Goal: Information Seeking & Learning: Learn about a topic

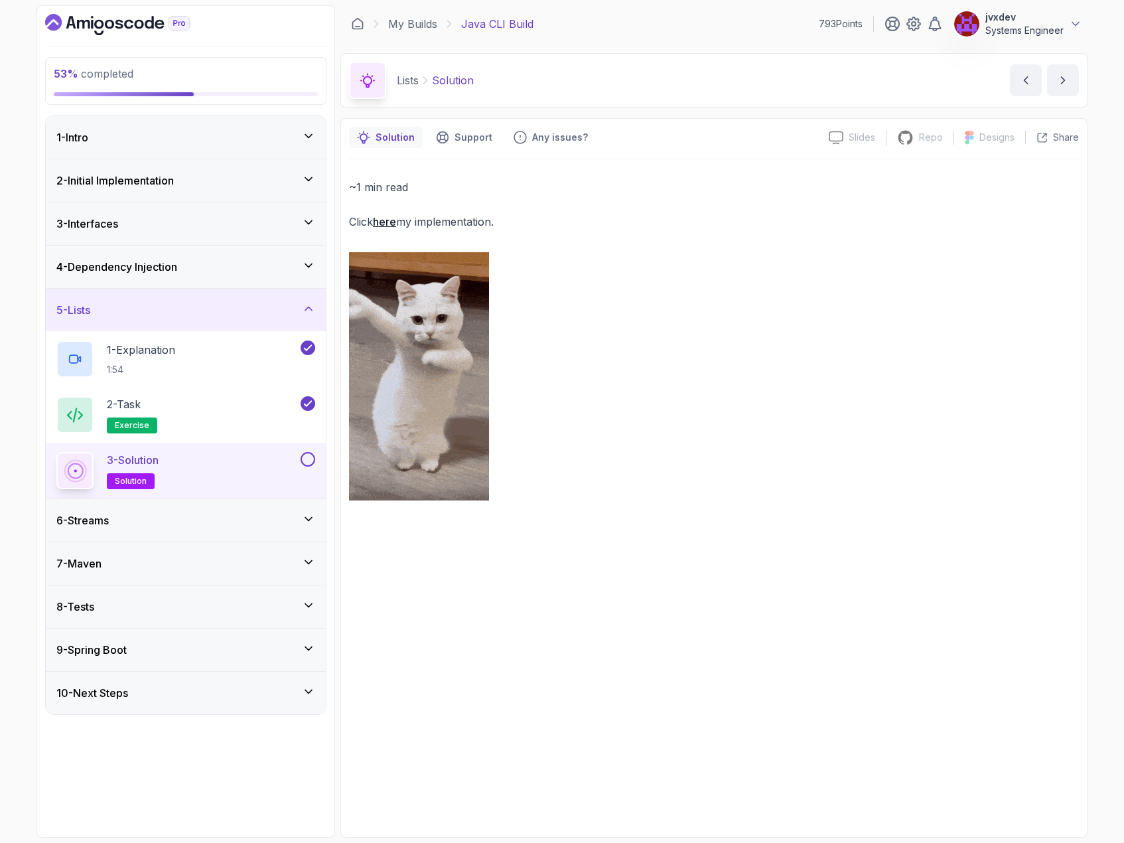
click at [309, 458] on button at bounding box center [308, 459] width 15 height 15
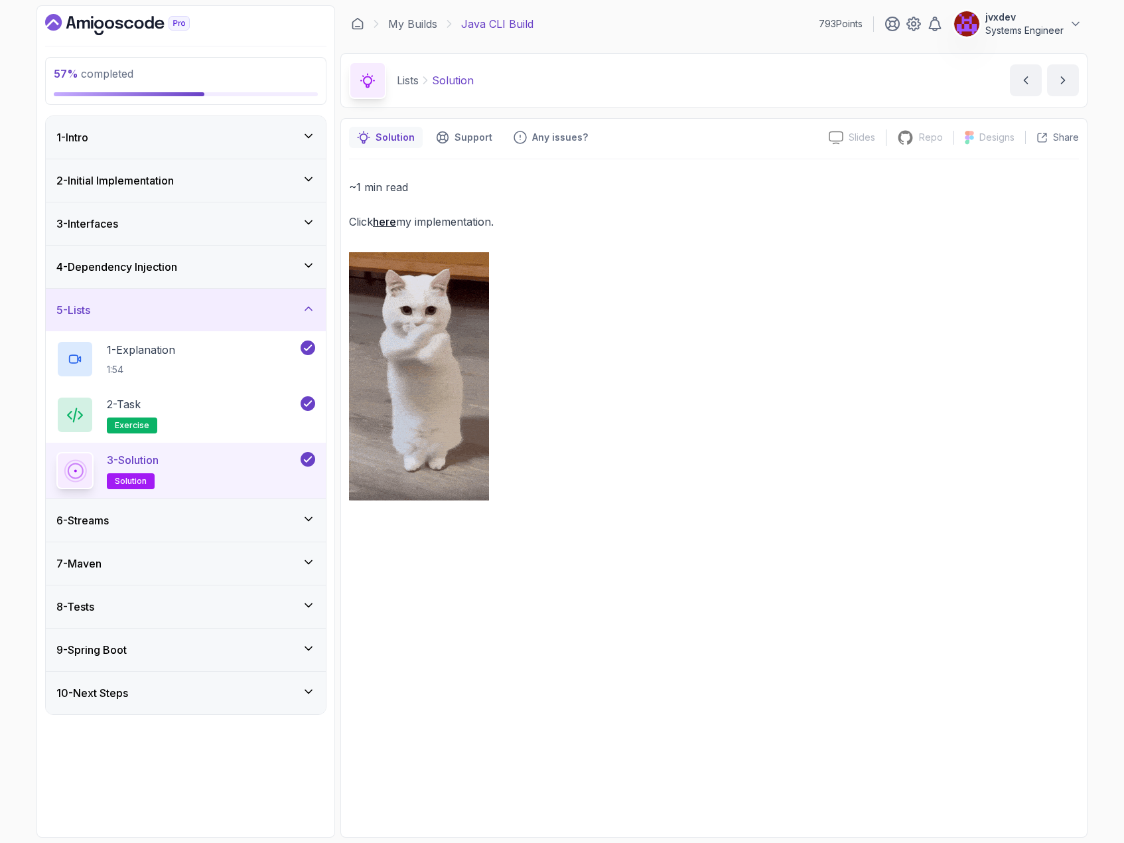
click at [243, 526] on div "6 - Streams" at bounding box center [185, 520] width 259 height 16
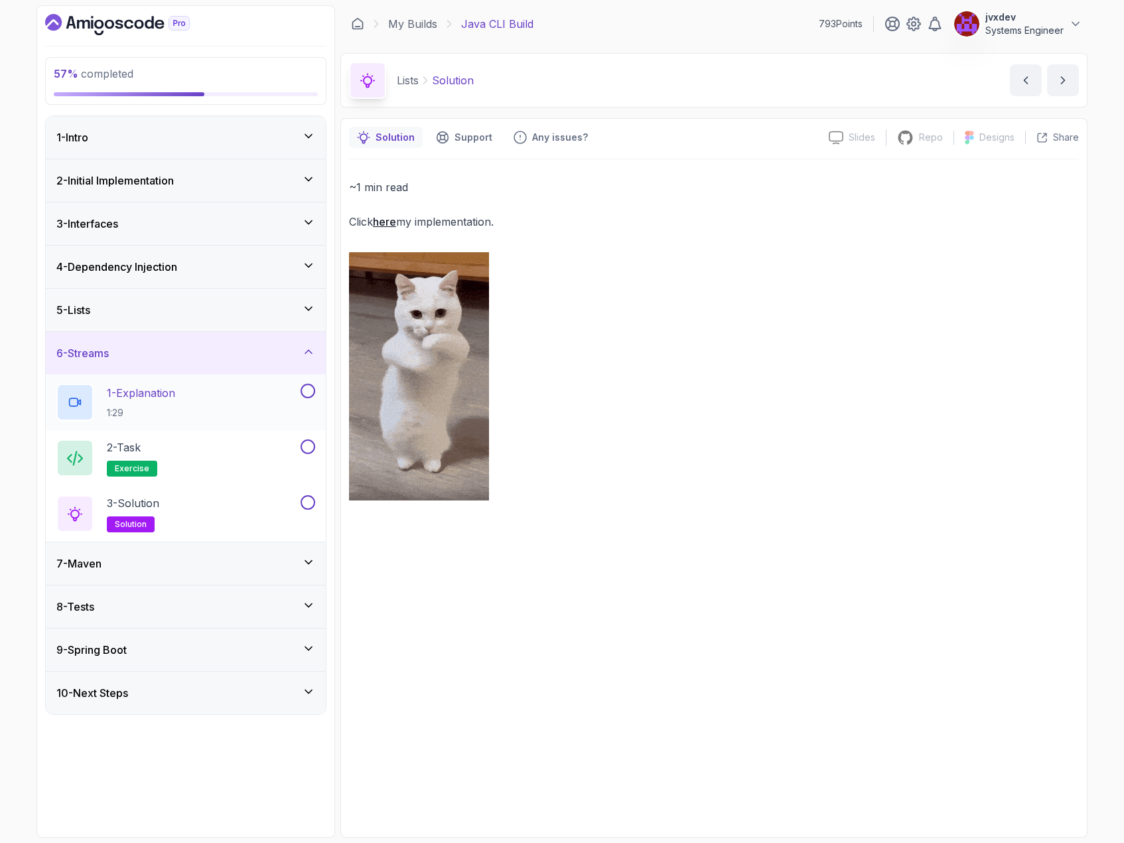
click at [280, 393] on div "1 - Explanation 1:29" at bounding box center [177, 402] width 242 height 37
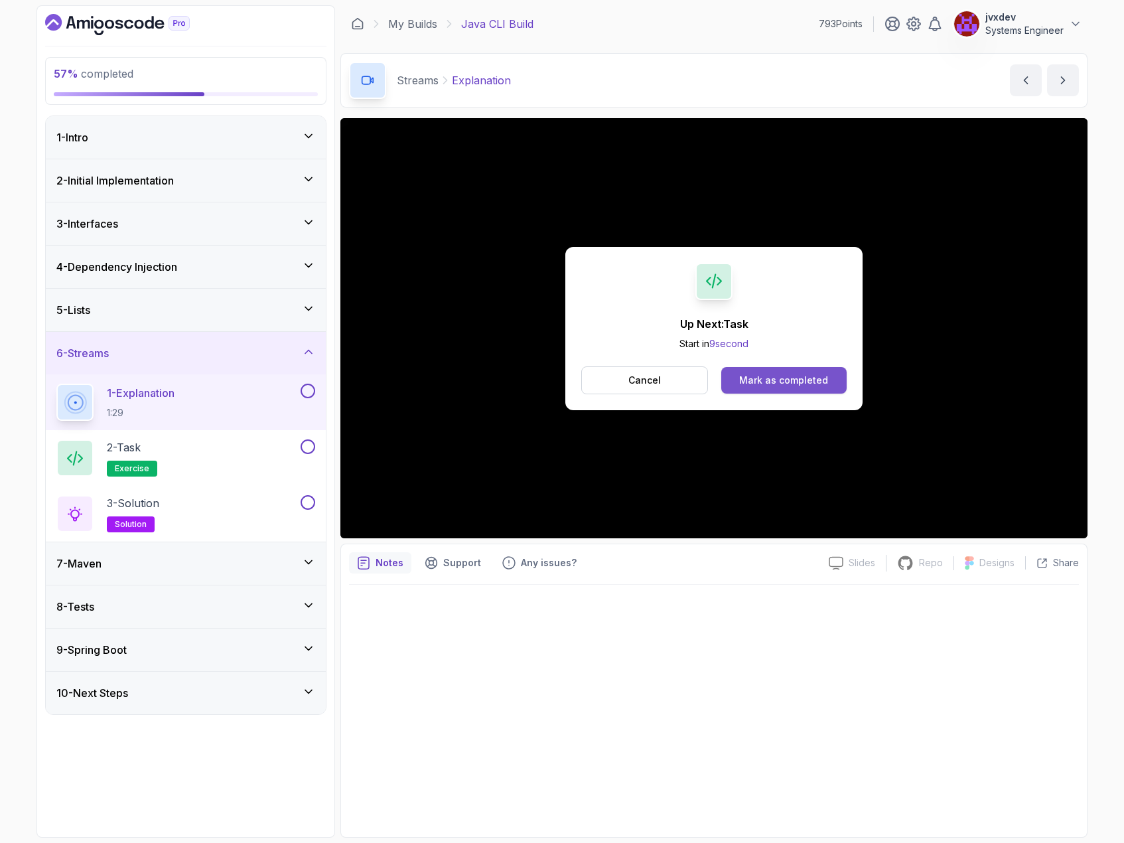
click at [753, 380] on div "Mark as completed" at bounding box center [783, 380] width 89 height 13
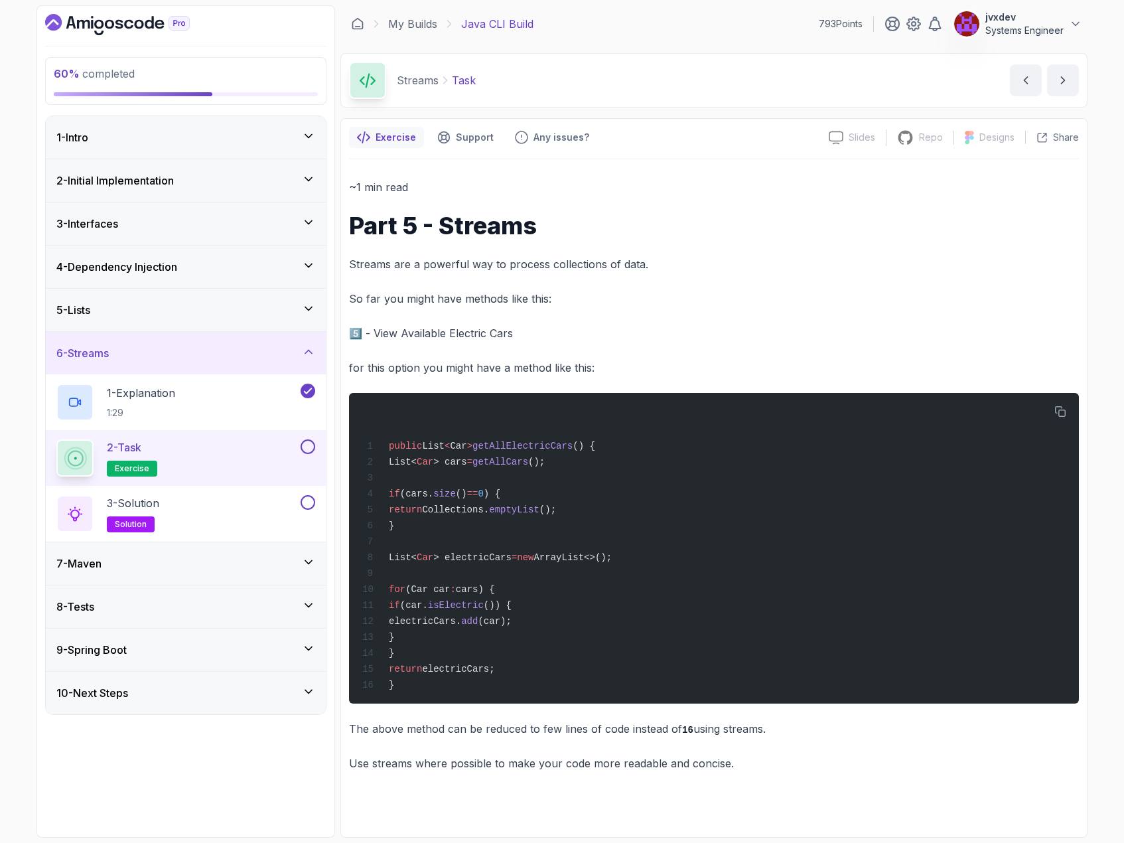
click at [303, 445] on button at bounding box center [308, 446] width 15 height 15
click at [275, 508] on div "3 - Solution solution" at bounding box center [177, 513] width 242 height 37
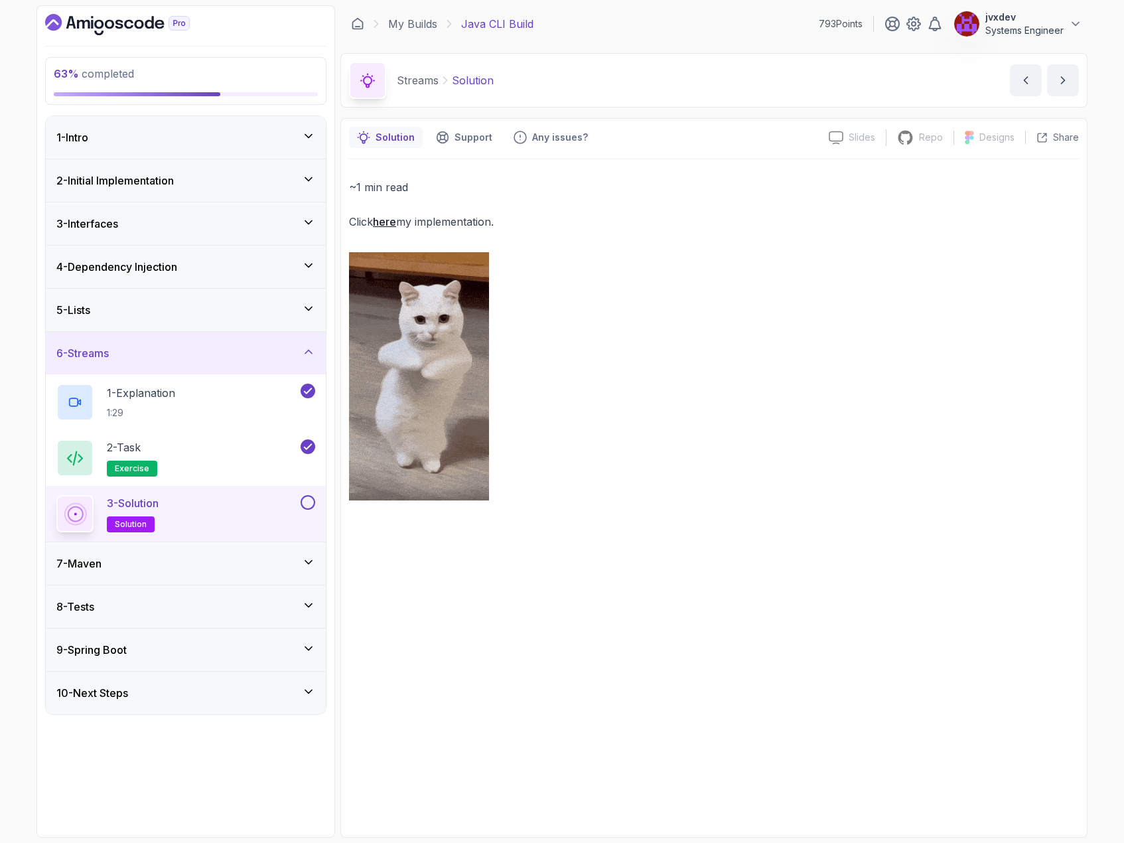
click at [307, 500] on button at bounding box center [308, 502] width 15 height 15
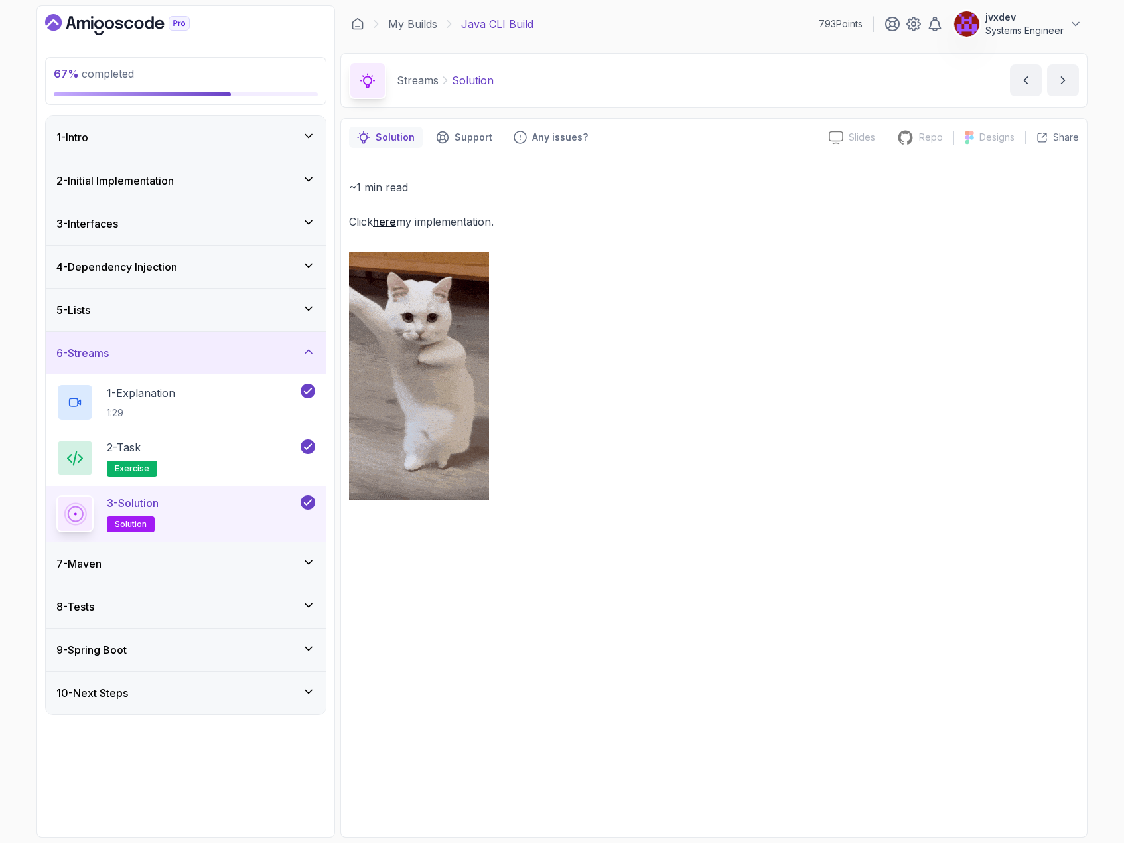
click at [218, 566] on div "7 - Maven" at bounding box center [185, 564] width 259 height 16
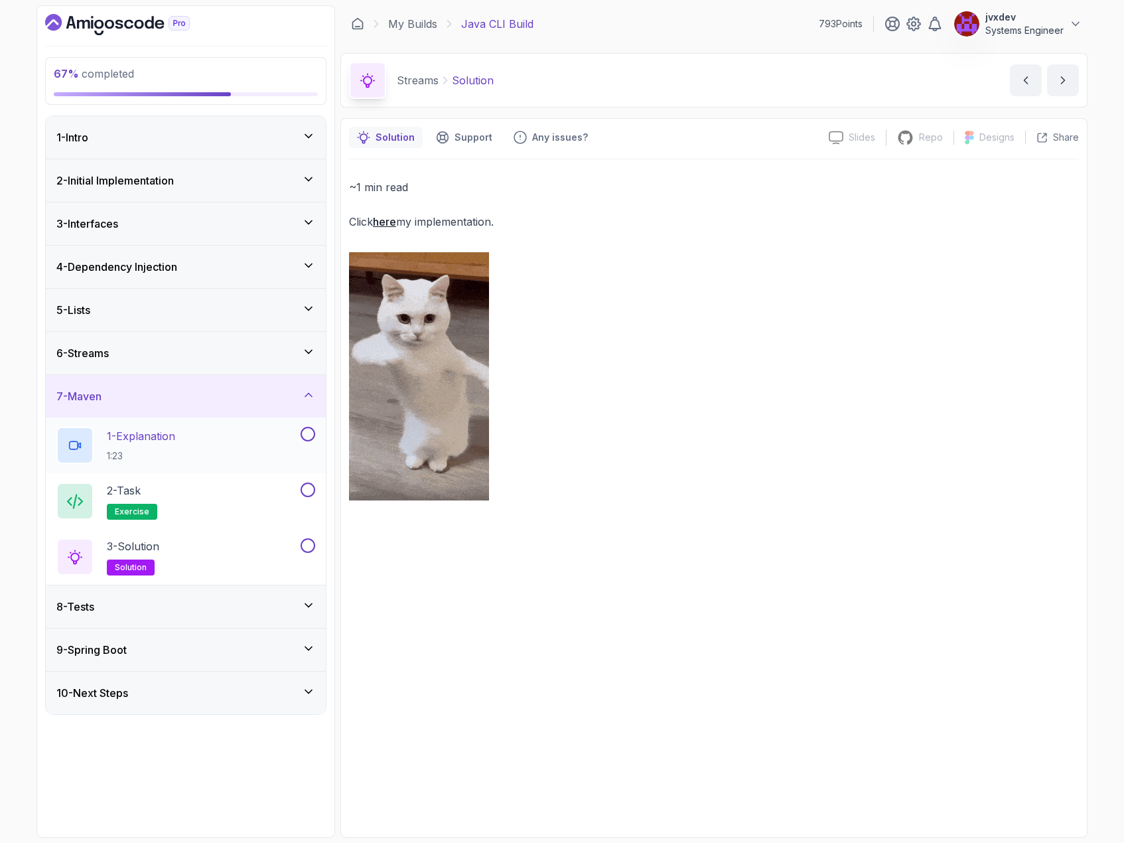
click at [210, 445] on div "1 - Explanation 1:23" at bounding box center [177, 445] width 242 height 37
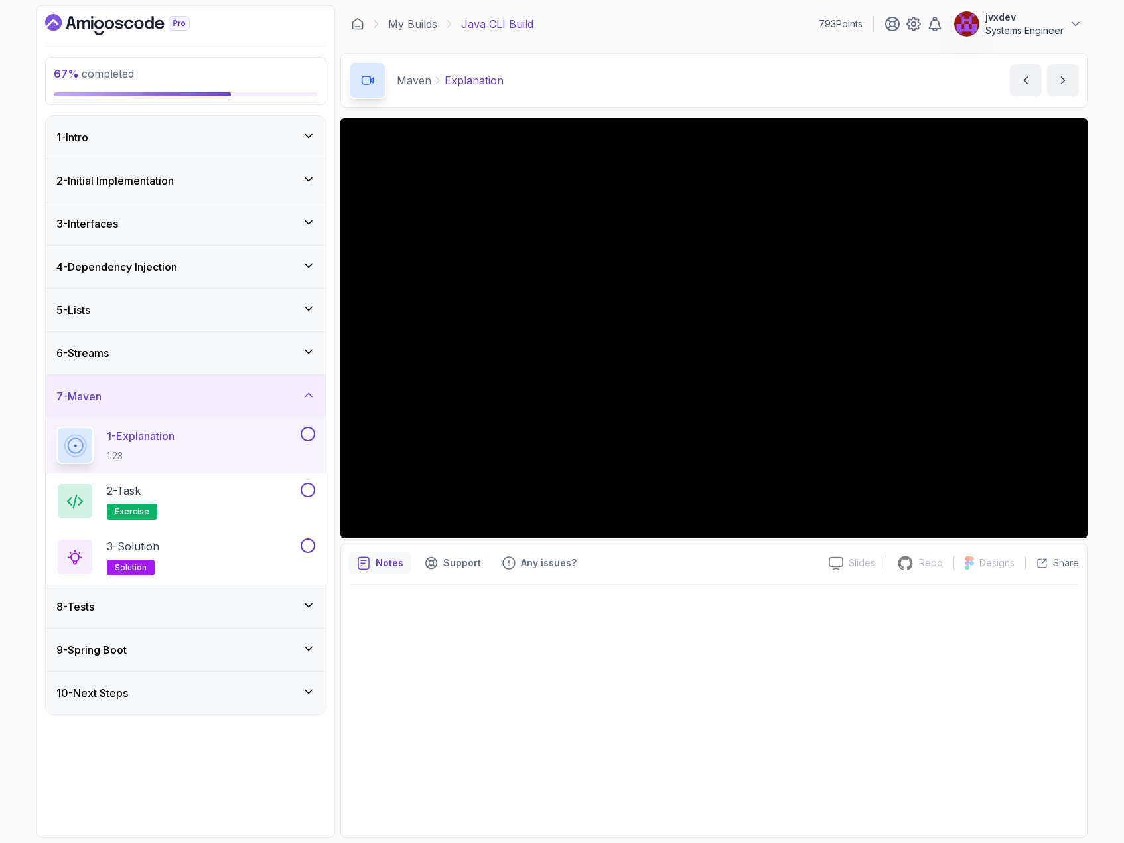
click at [834, 624] on div at bounding box center [714, 707] width 730 height 244
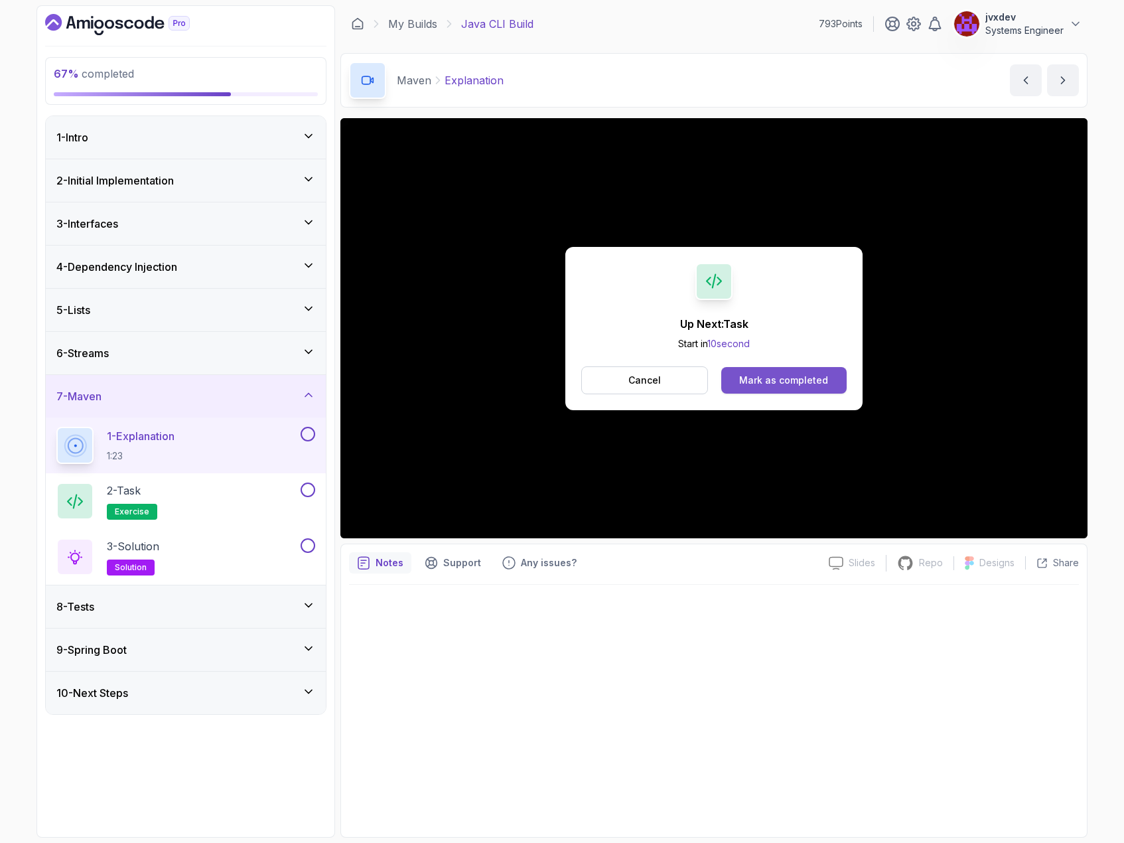
click at [743, 375] on div "Mark as completed" at bounding box center [783, 380] width 89 height 13
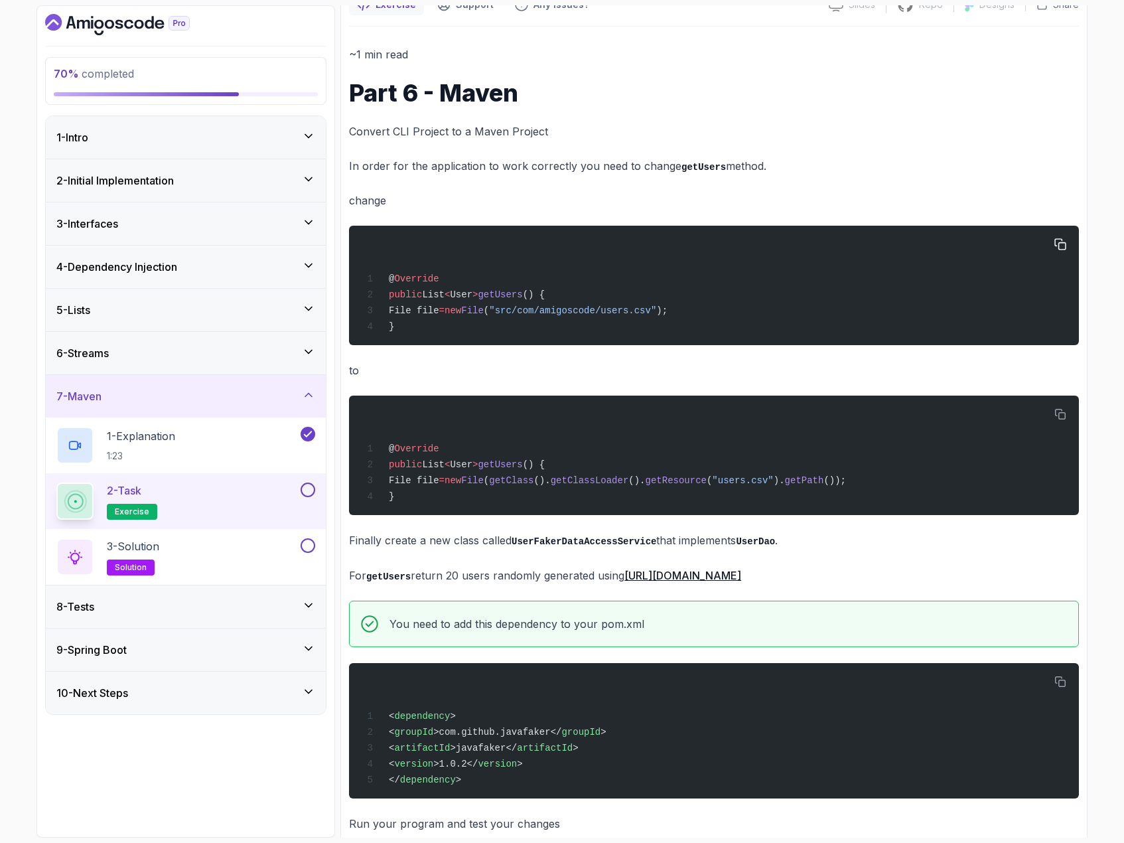
scroll to position [164, 0]
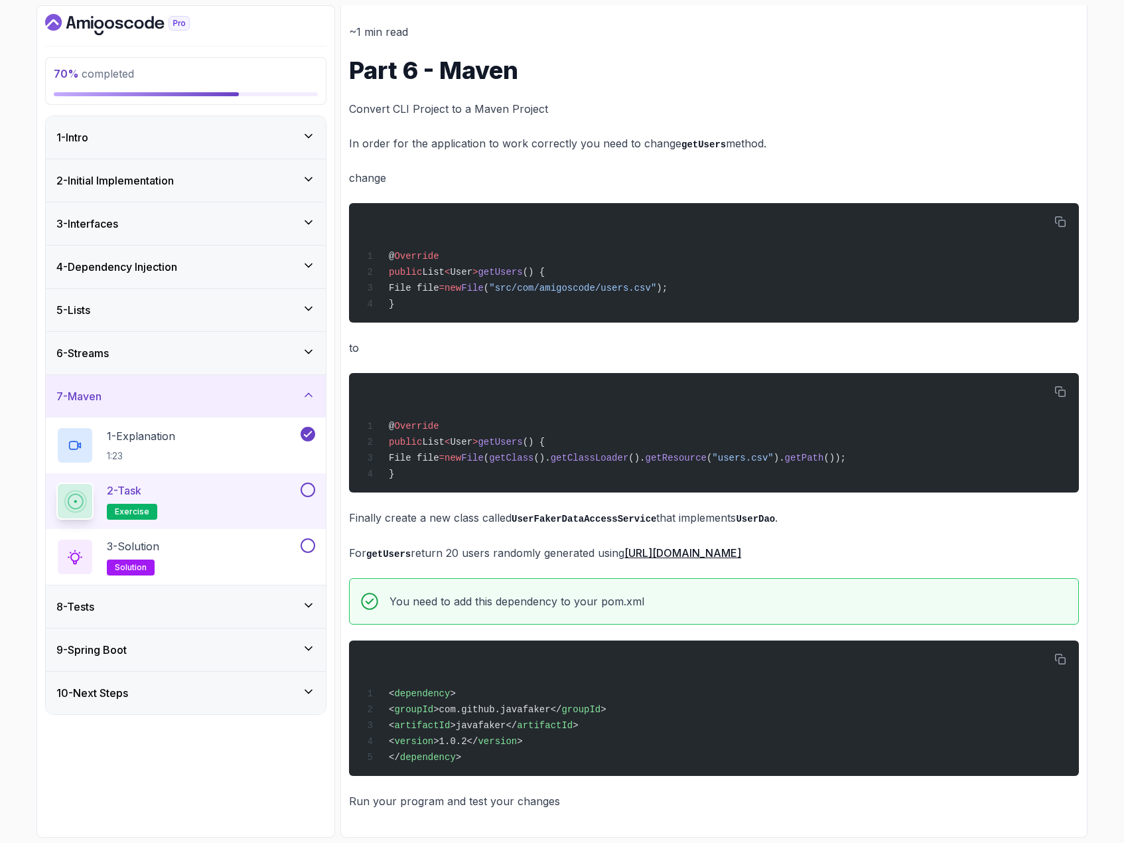
click at [303, 497] on div at bounding box center [306, 490] width 17 height 15
click at [315, 497] on div "2 - Task exercise" at bounding box center [186, 501] width 280 height 56
click at [306, 493] on button at bounding box center [308, 490] width 15 height 15
click at [256, 544] on div "3 - Solution solution" at bounding box center [177, 556] width 242 height 37
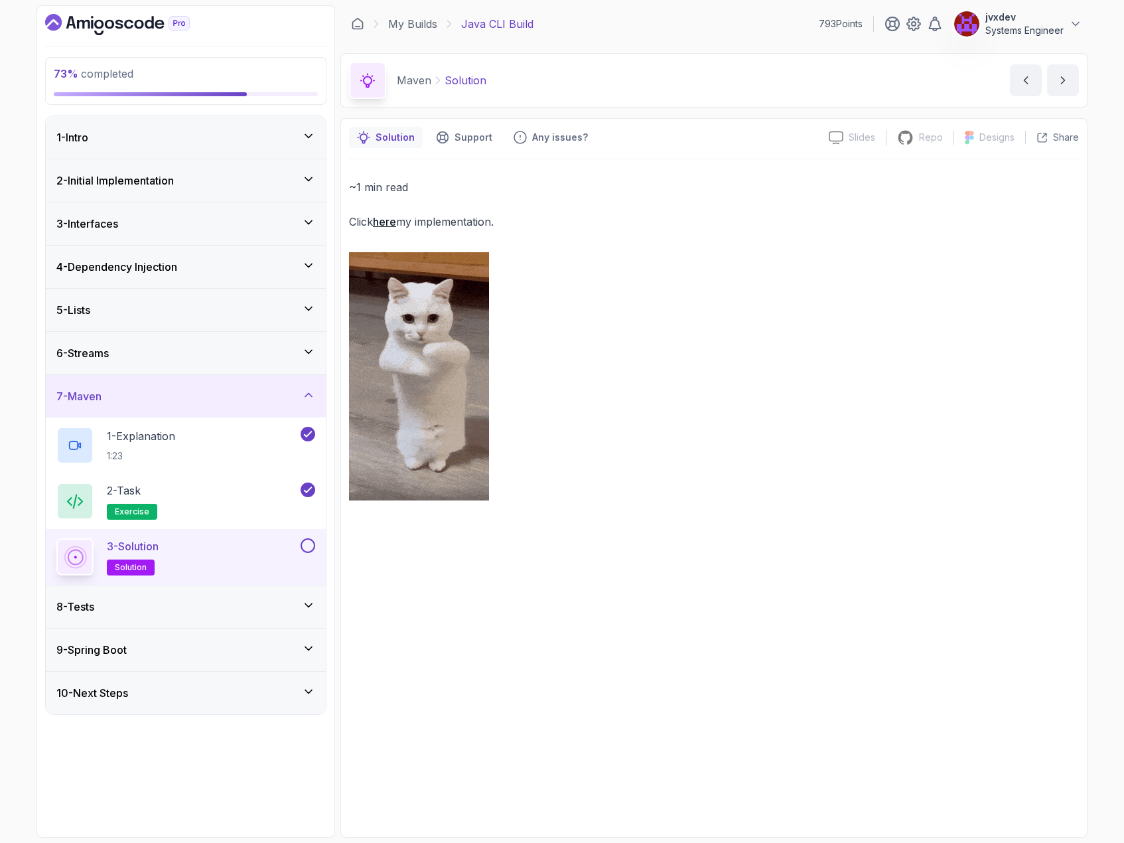
click at [311, 547] on button at bounding box center [308, 545] width 15 height 15
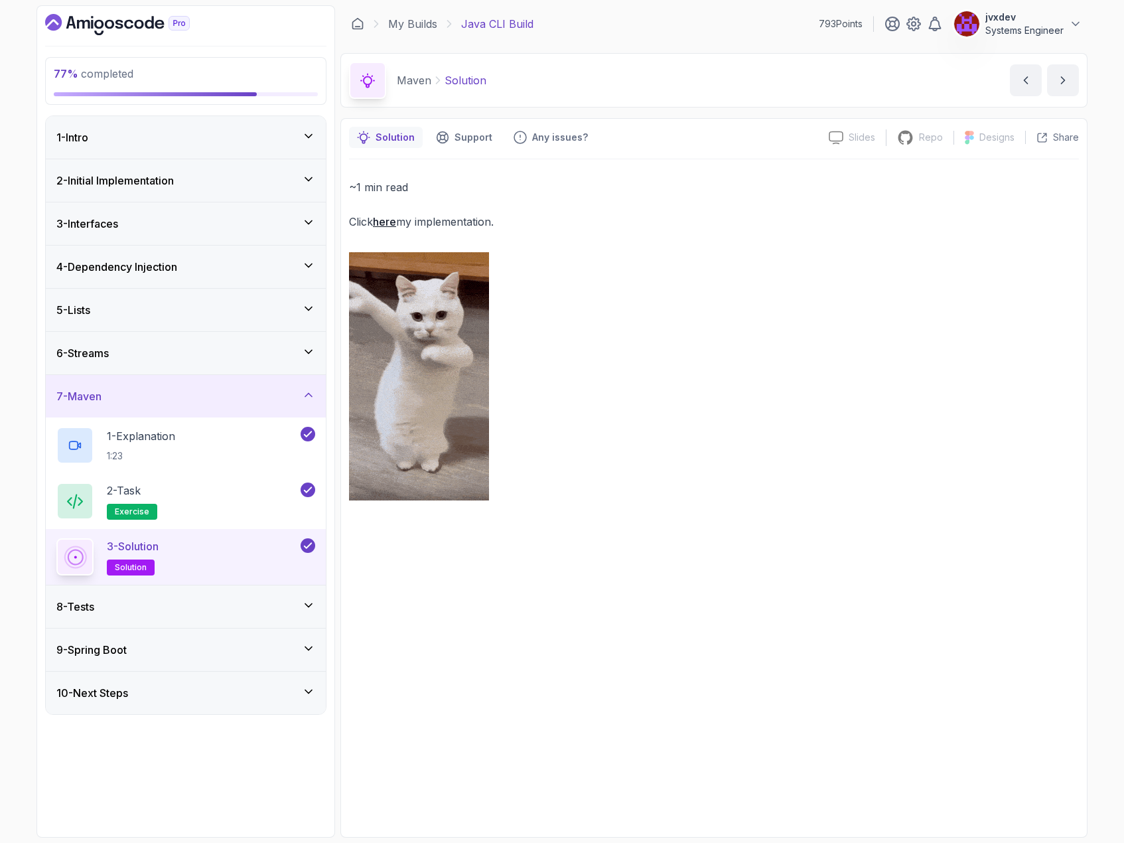
click at [256, 610] on div "8 - Tests" at bounding box center [185, 607] width 259 height 16
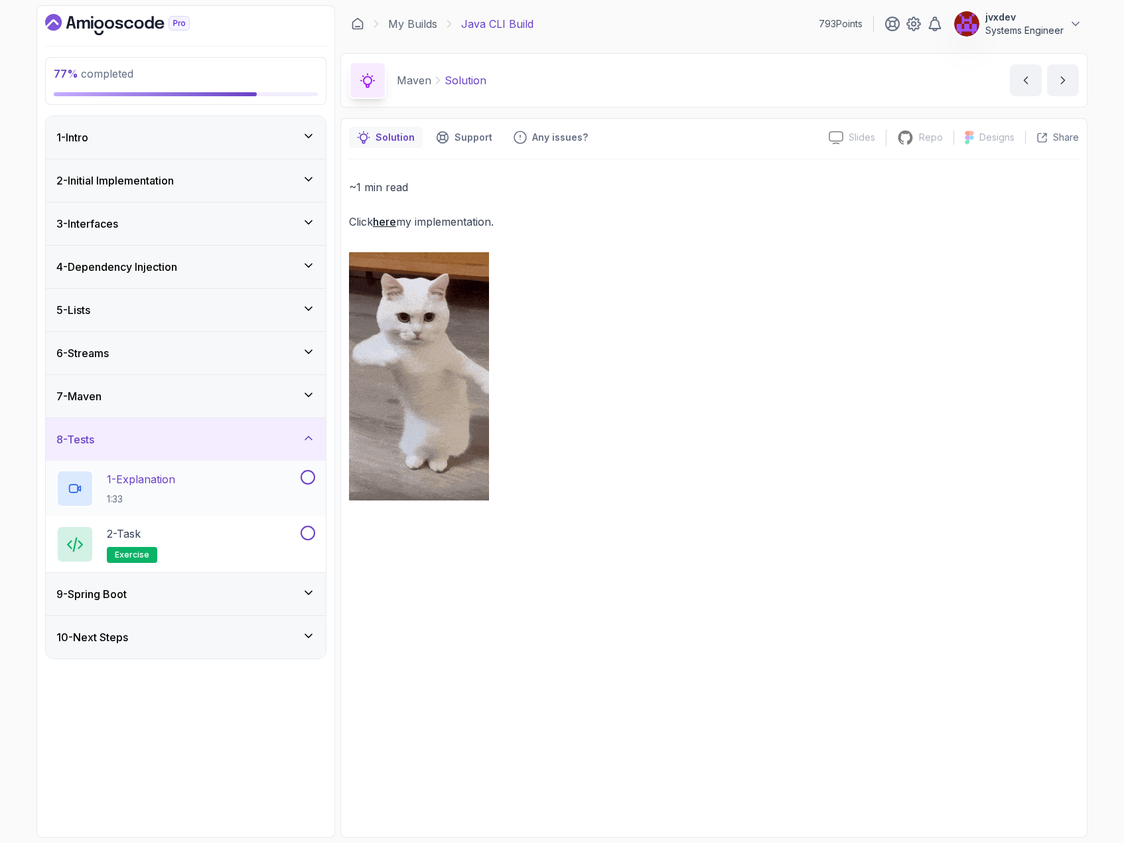
click at [232, 484] on div "1 - Explanation 1:33" at bounding box center [177, 488] width 242 height 37
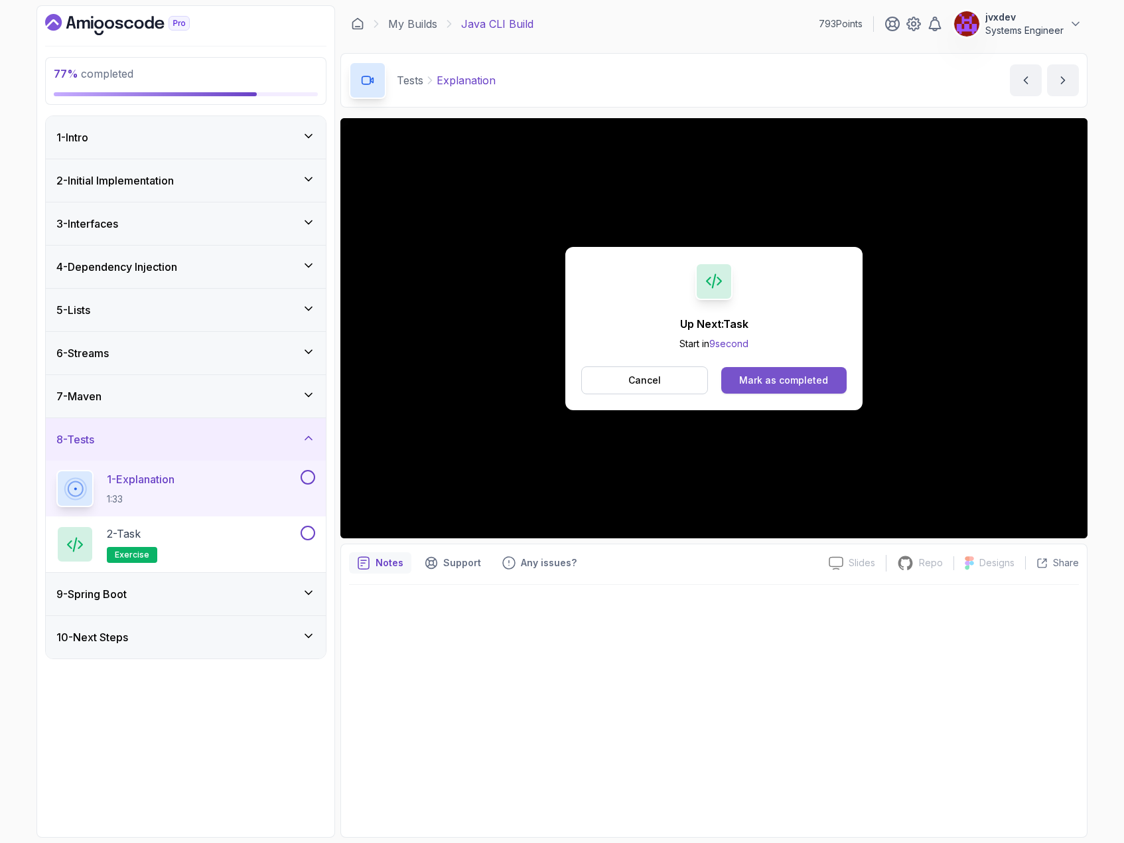
click at [794, 381] on div "Mark as completed" at bounding box center [783, 380] width 89 height 13
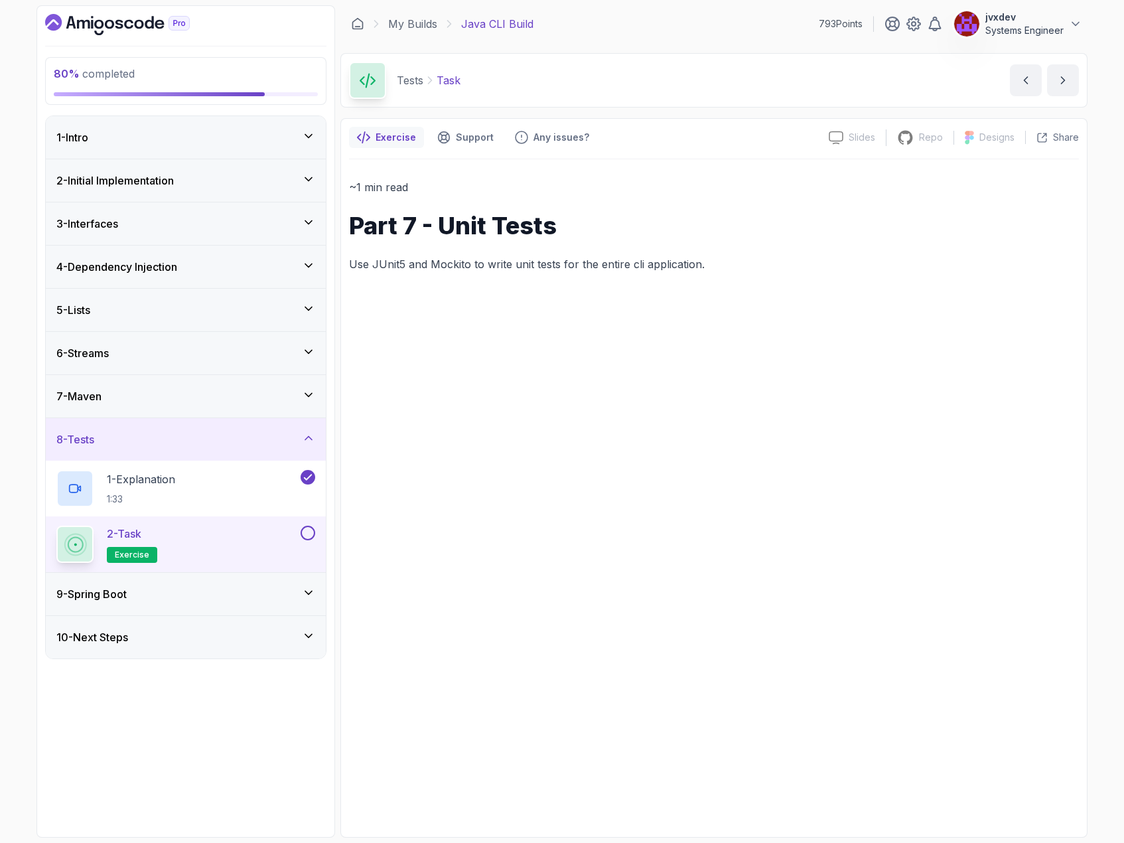
click at [304, 535] on button at bounding box center [308, 533] width 15 height 15
click at [254, 588] on div "9 - Spring Boot" at bounding box center [185, 594] width 259 height 16
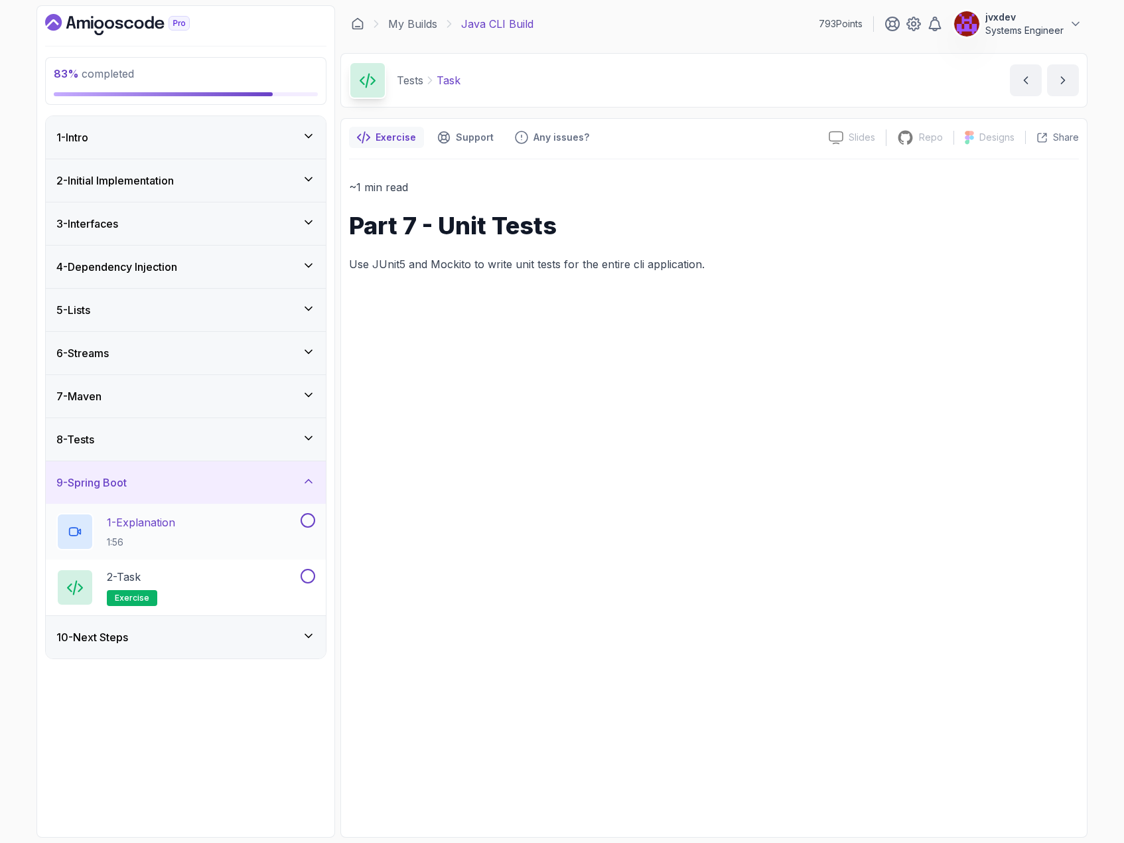
click at [257, 528] on div "1 - Explanation 1:56" at bounding box center [177, 531] width 242 height 37
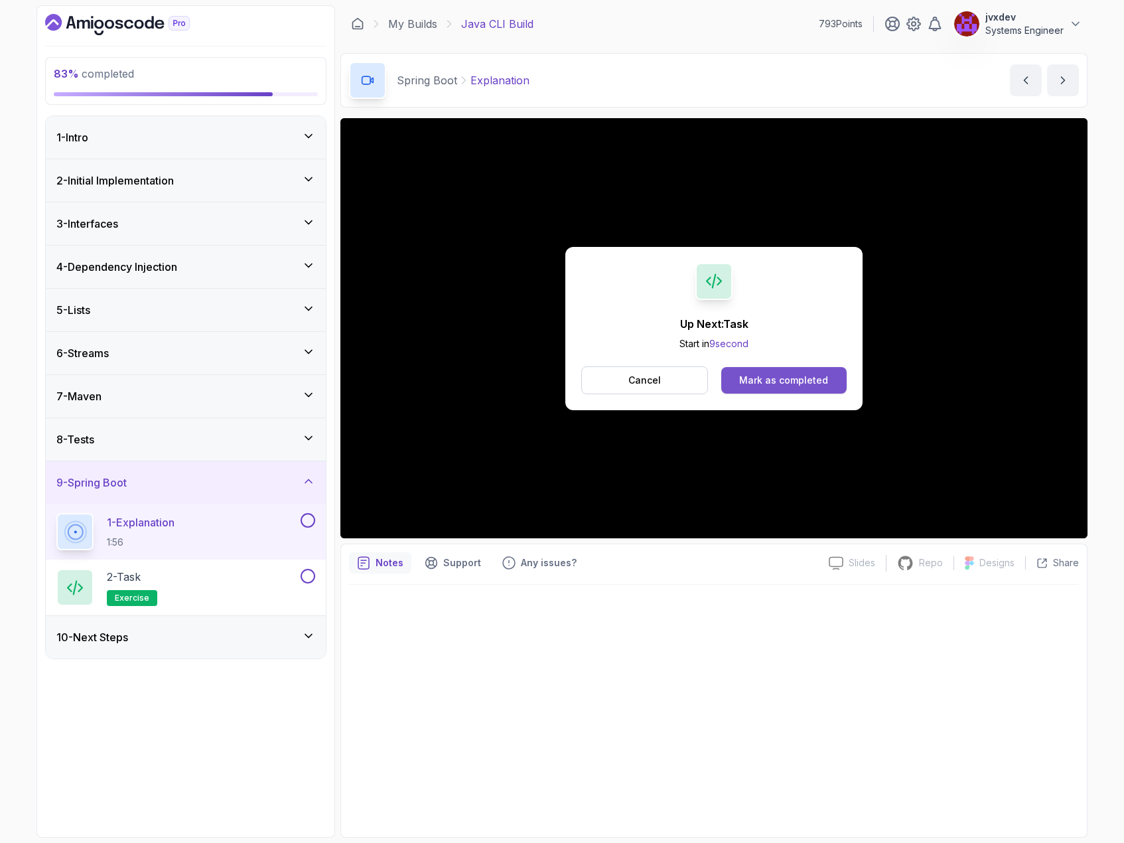
click at [774, 380] on div "Mark as completed" at bounding box center [783, 380] width 89 height 13
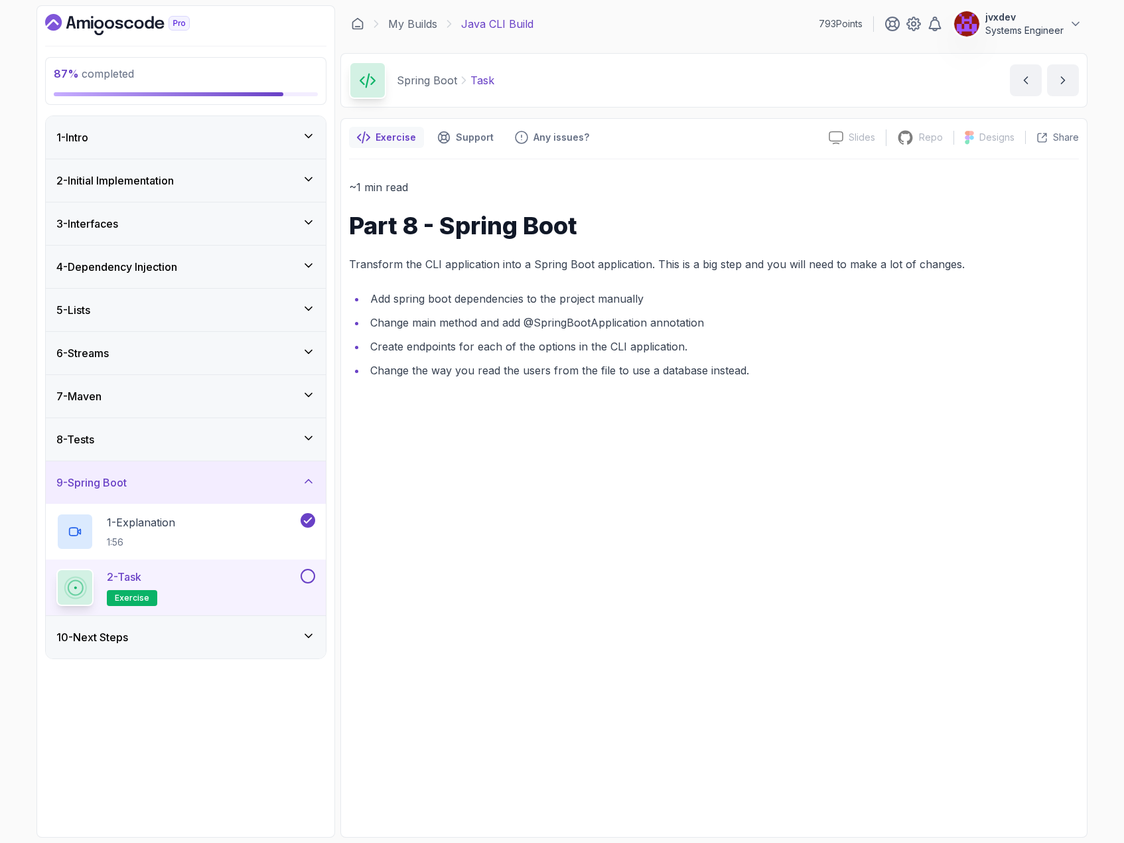
click at [297, 651] on div "10 - Next Steps" at bounding box center [186, 637] width 280 height 42
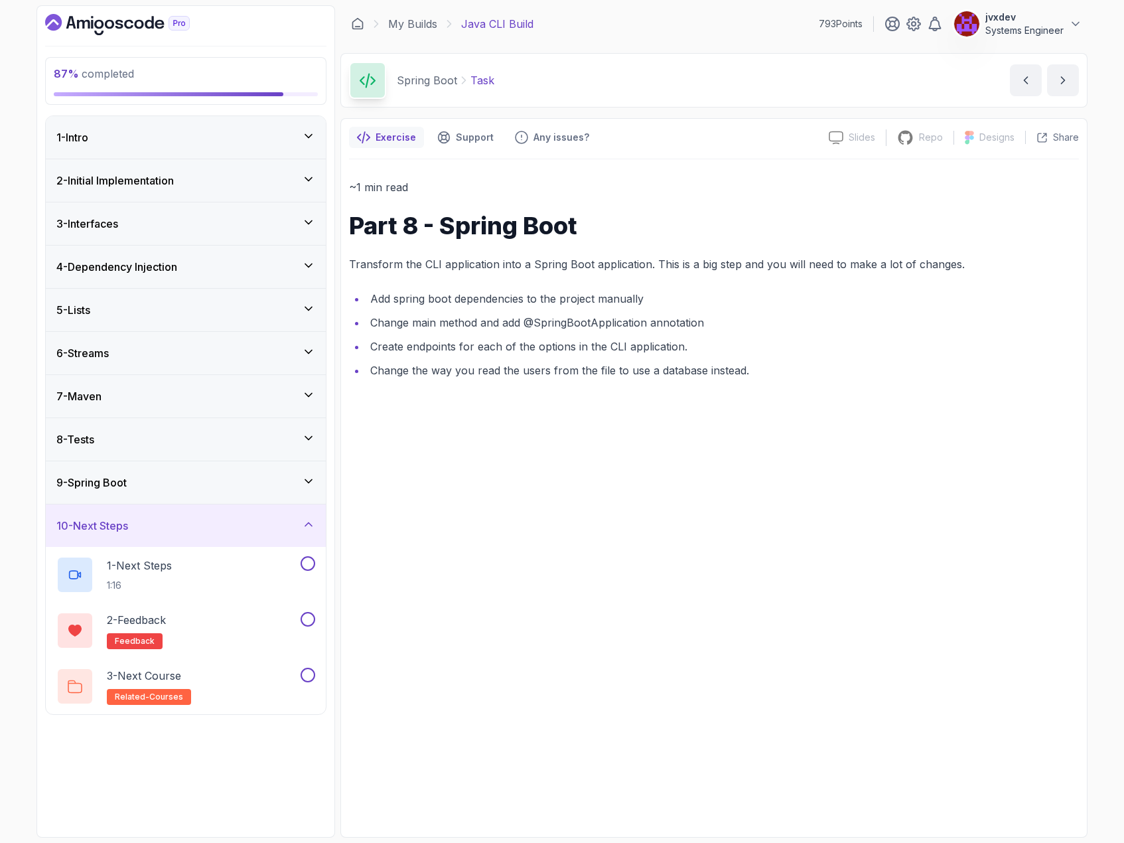
click at [307, 476] on icon at bounding box center [308, 481] width 13 height 13
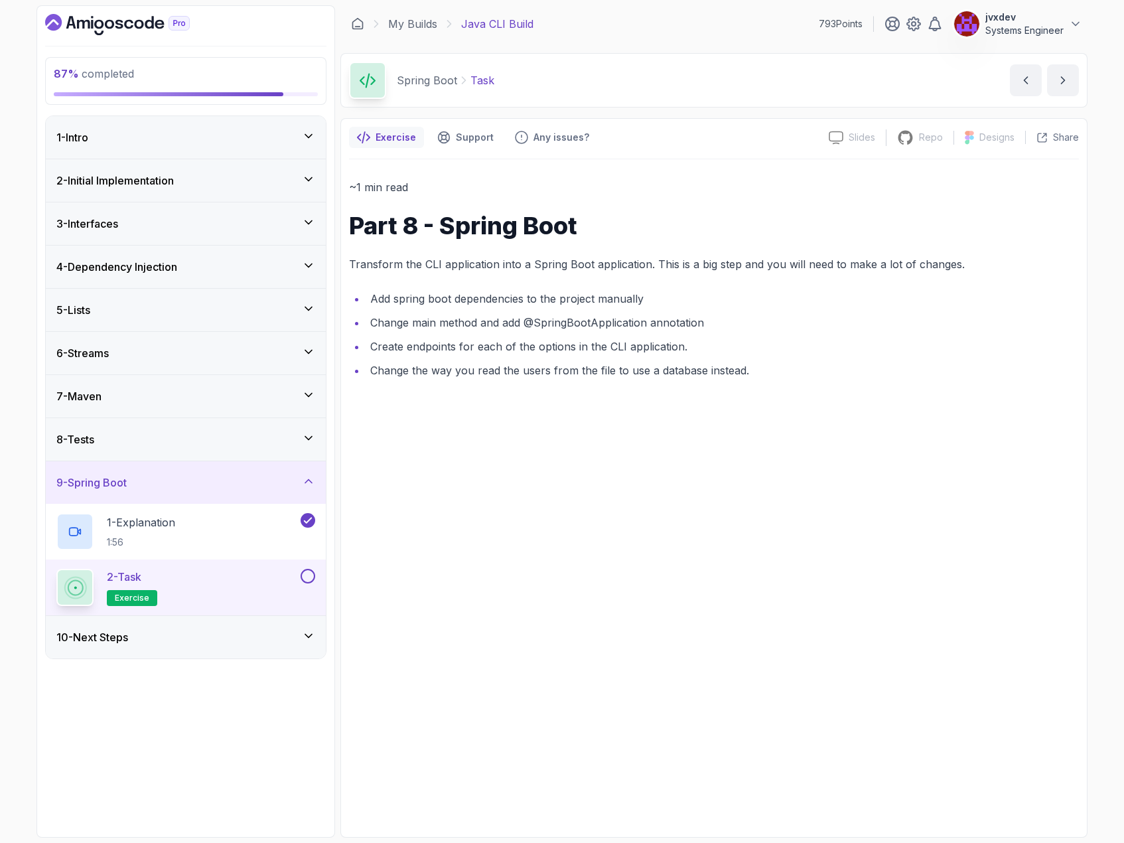
click at [308, 574] on button at bounding box center [308, 576] width 15 height 15
click at [286, 639] on div "10 - Next Steps" at bounding box center [185, 637] width 259 height 16
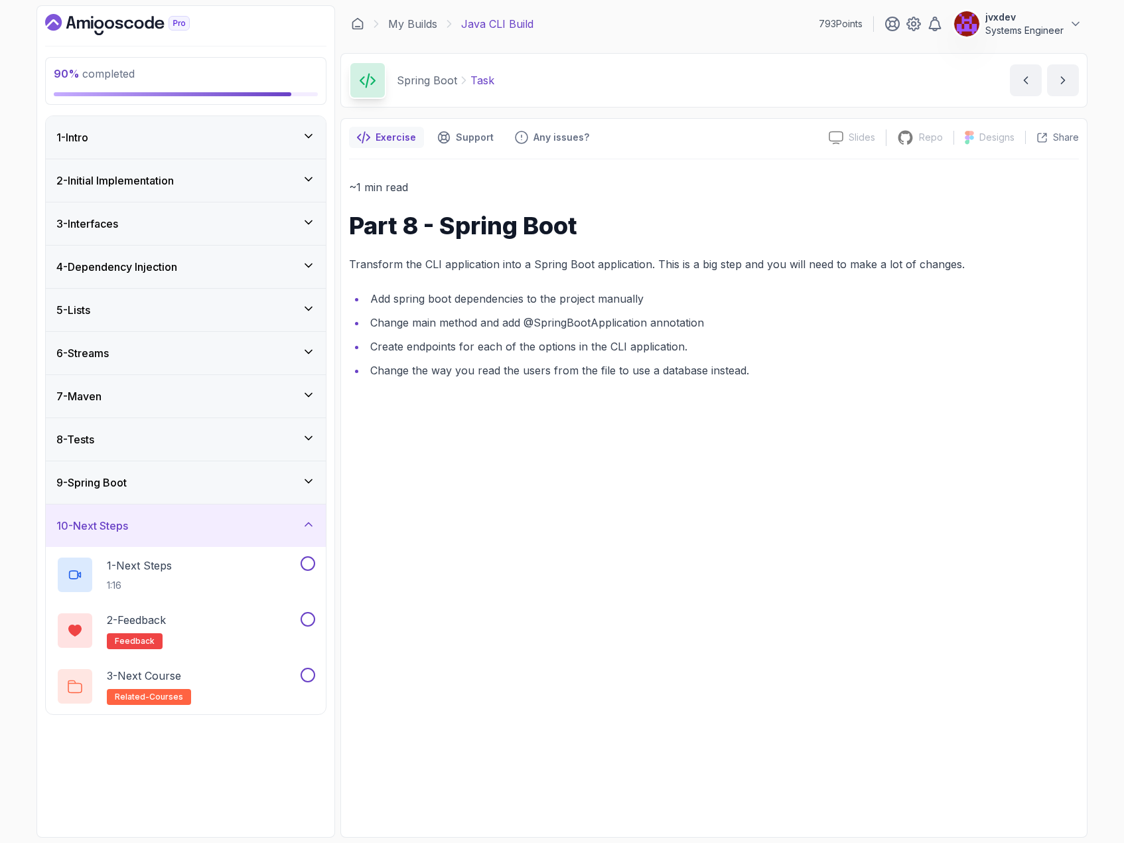
click at [308, 488] on div "9 - Spring Boot" at bounding box center [185, 483] width 259 height 16
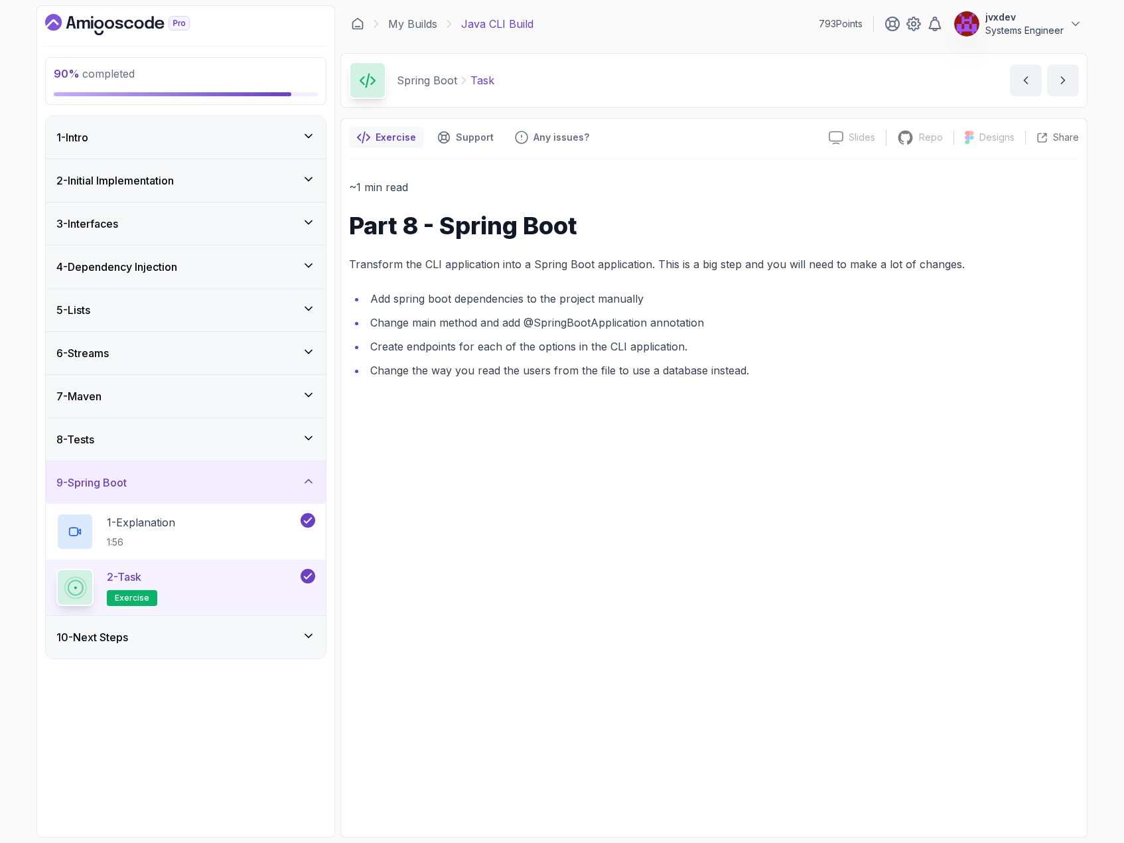
click at [295, 640] on div "10 - Next Steps" at bounding box center [185, 637] width 259 height 16
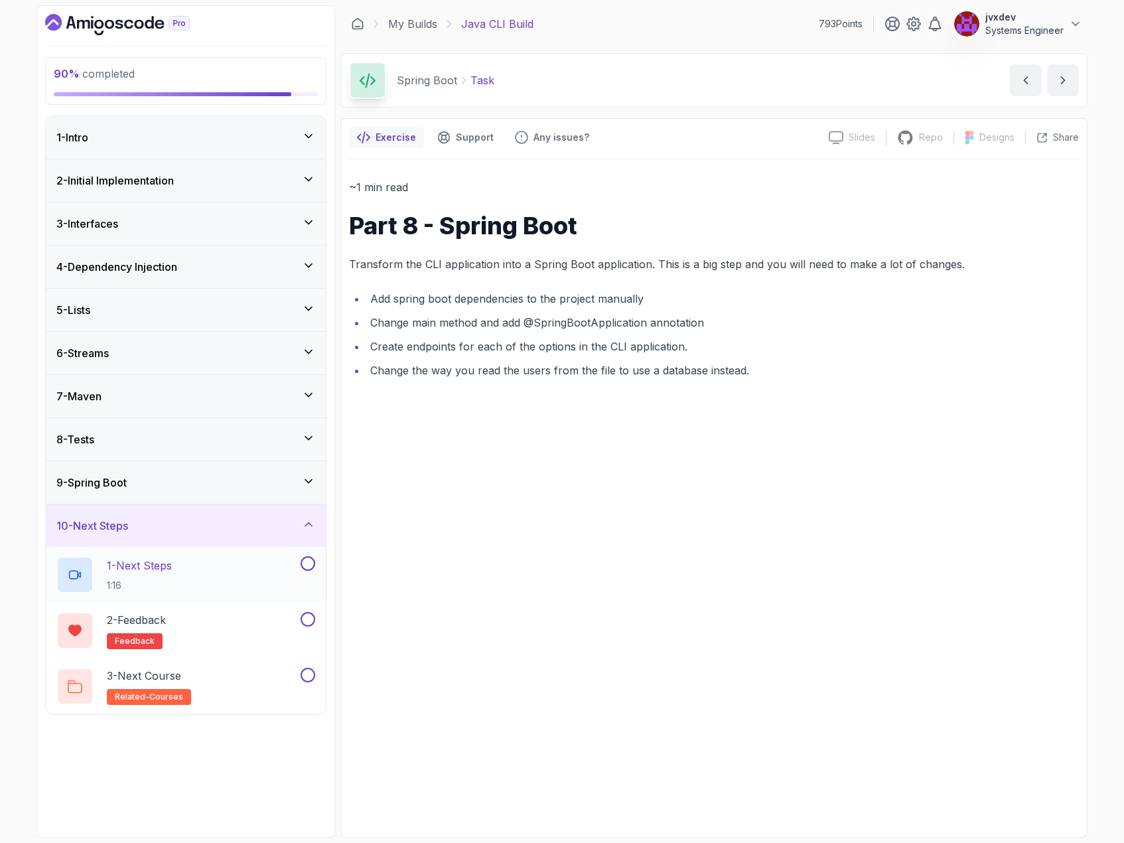
click at [296, 570] on div "1 - Next Steps 1:16" at bounding box center [177, 574] width 242 height 37
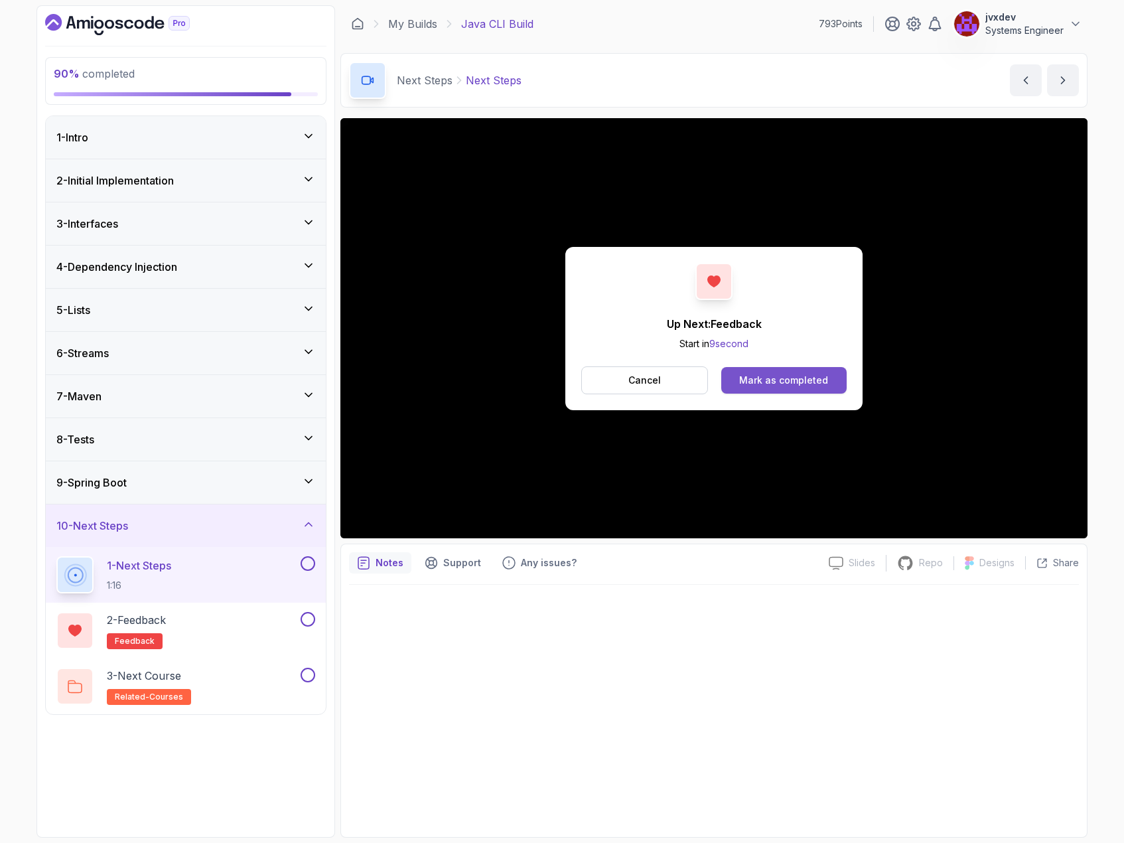
click at [813, 374] on div "Mark as completed" at bounding box center [783, 380] width 89 height 13
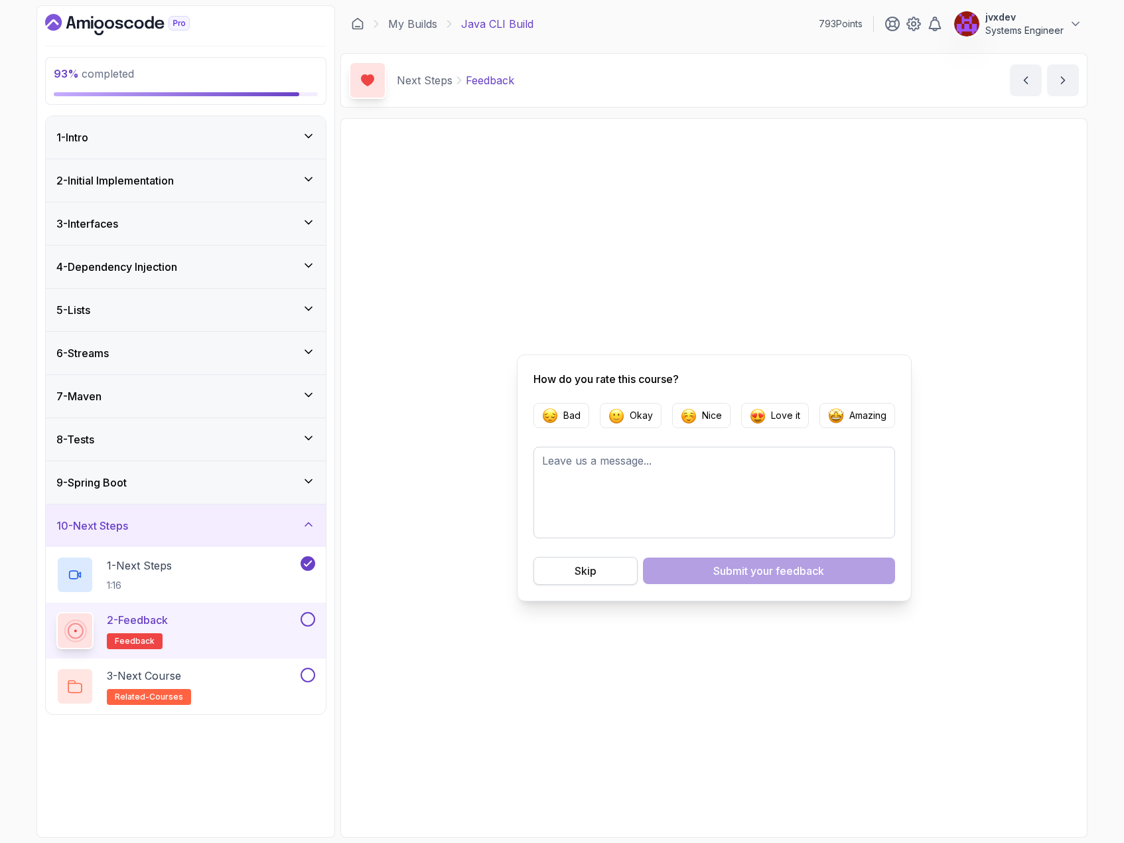
click at [586, 568] on div "Skip" at bounding box center [586, 571] width 22 height 16
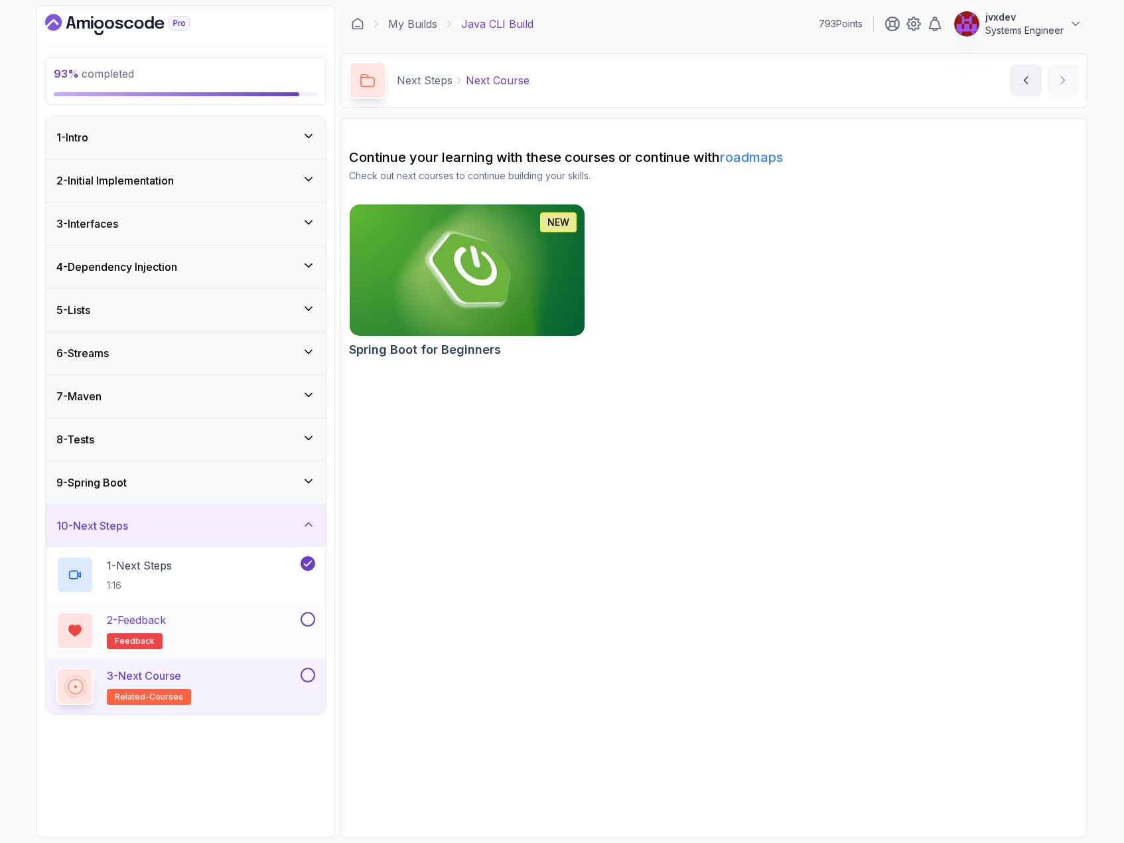
click at [310, 623] on button at bounding box center [308, 619] width 15 height 15
click at [284, 680] on div "3 - Next Course related-courses" at bounding box center [177, 686] width 242 height 37
click at [311, 674] on button at bounding box center [308, 675] width 15 height 15
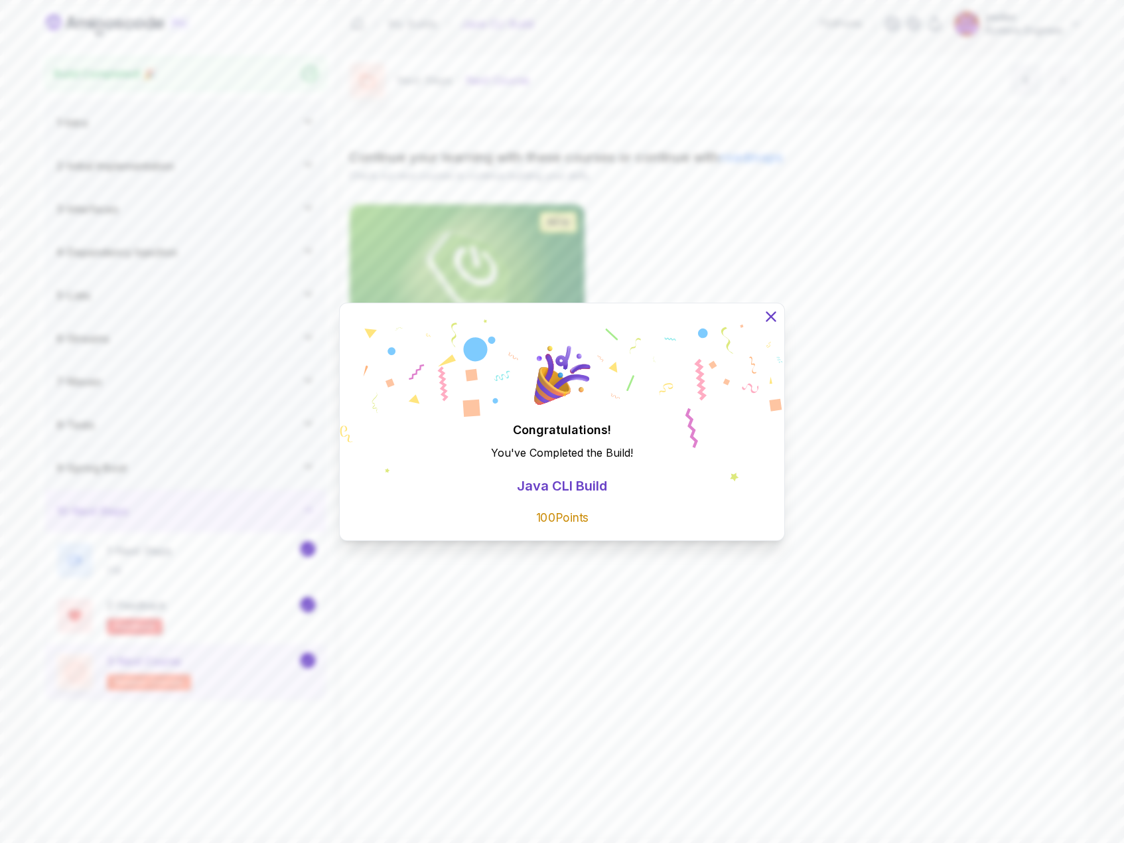
click at [774, 317] on icon at bounding box center [771, 315] width 17 height 17
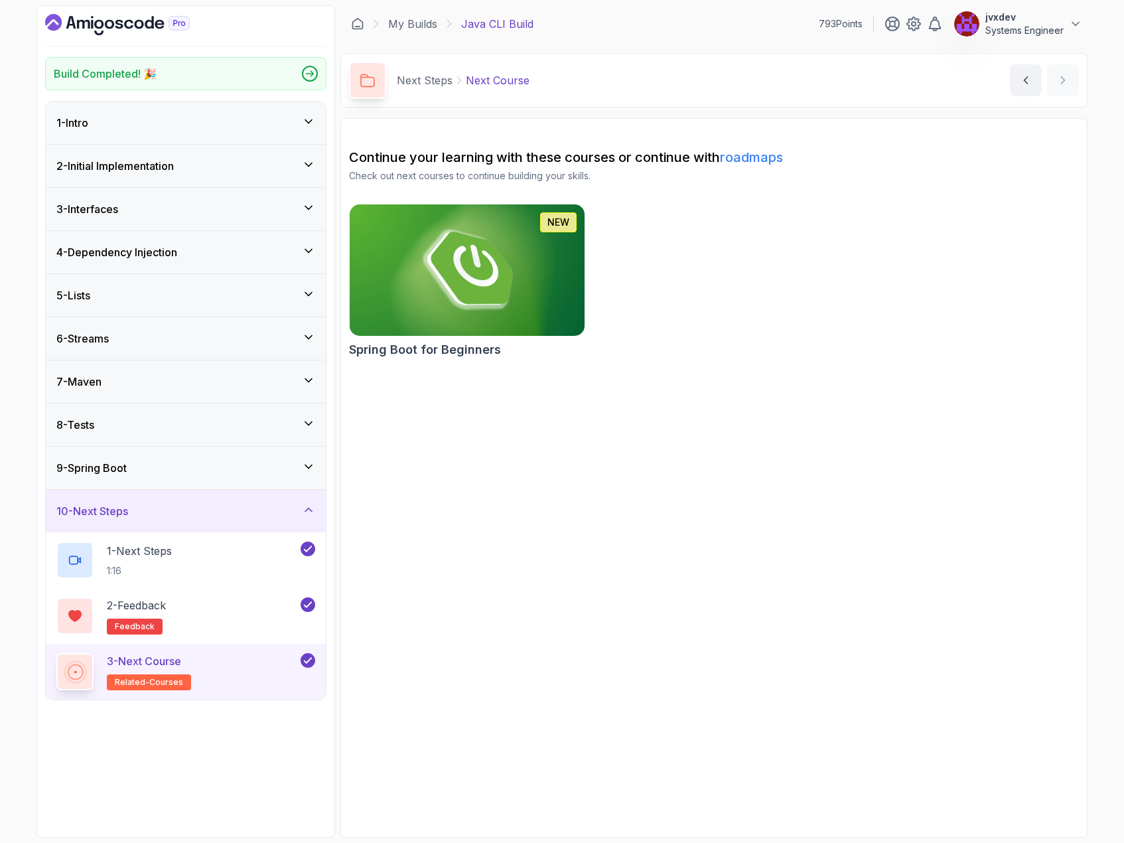
click at [456, 279] on img at bounding box center [467, 270] width 247 height 138
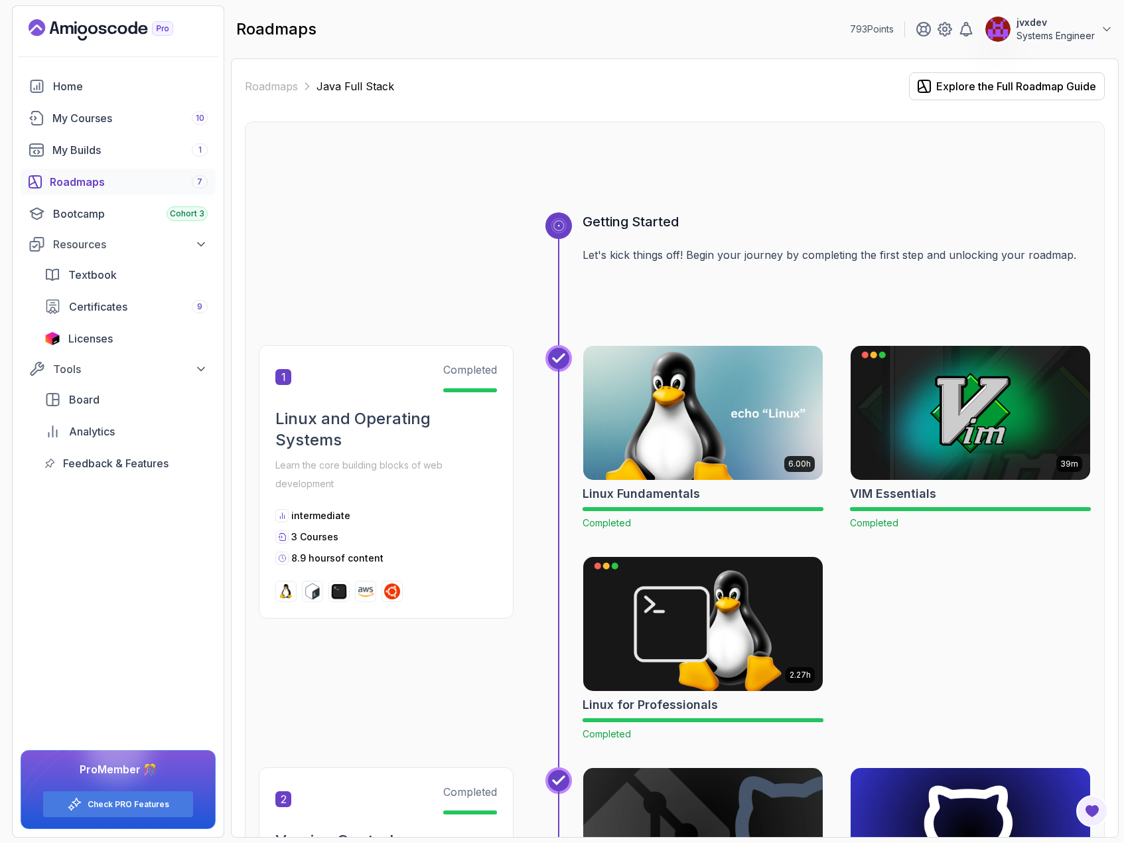
scroll to position [2191, 0]
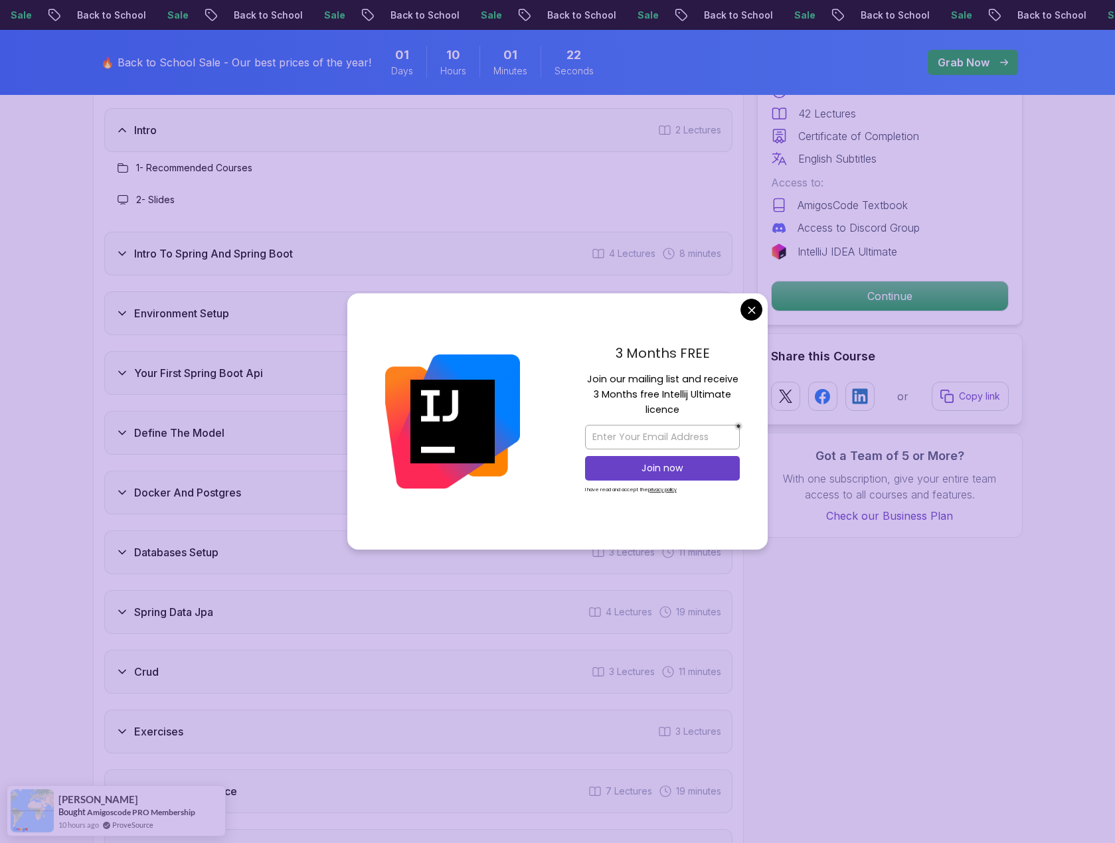
scroll to position [1792, 0]
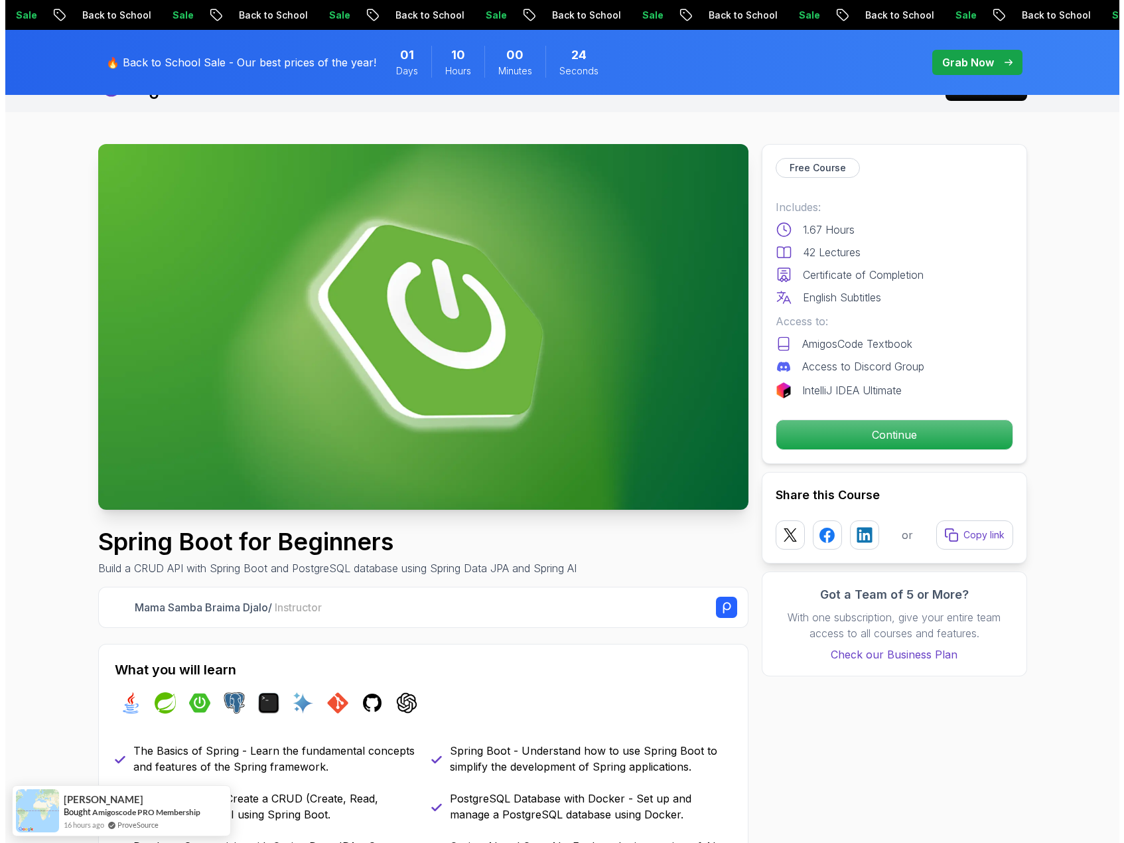
scroll to position [0, 0]
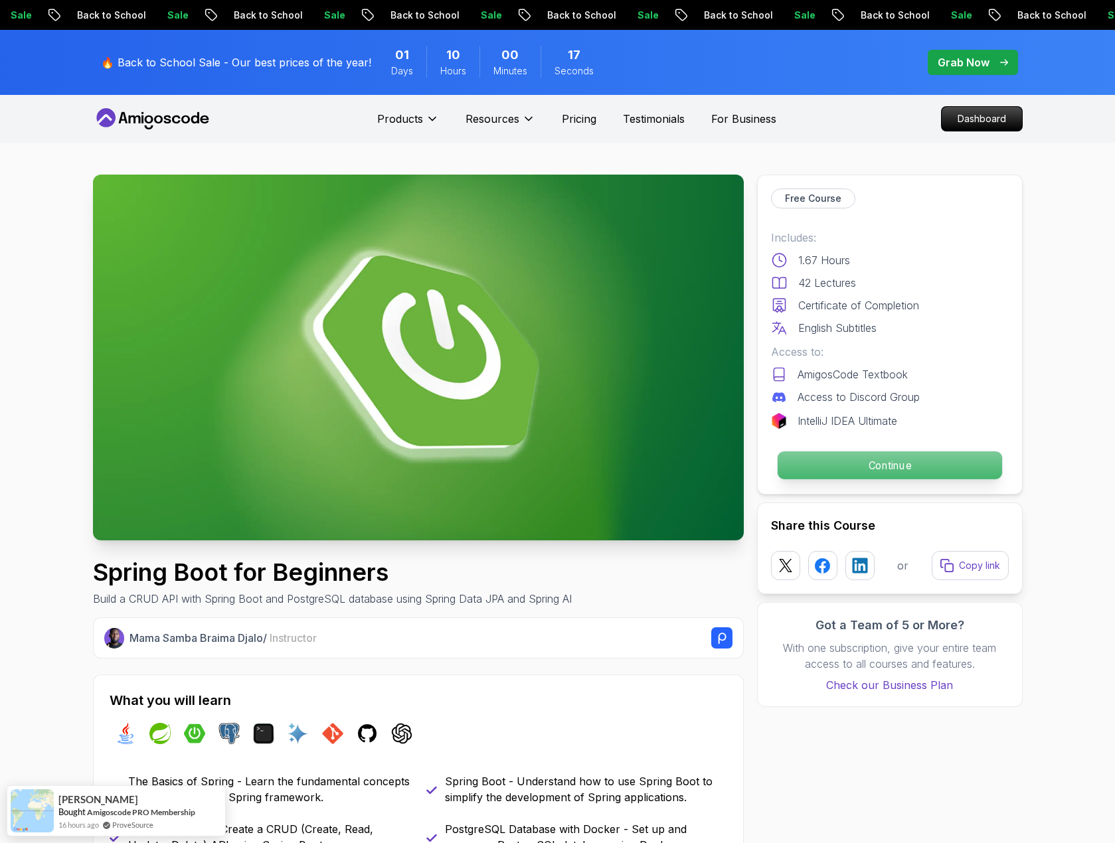
click at [922, 465] on p "Continue" at bounding box center [889, 465] width 224 height 28
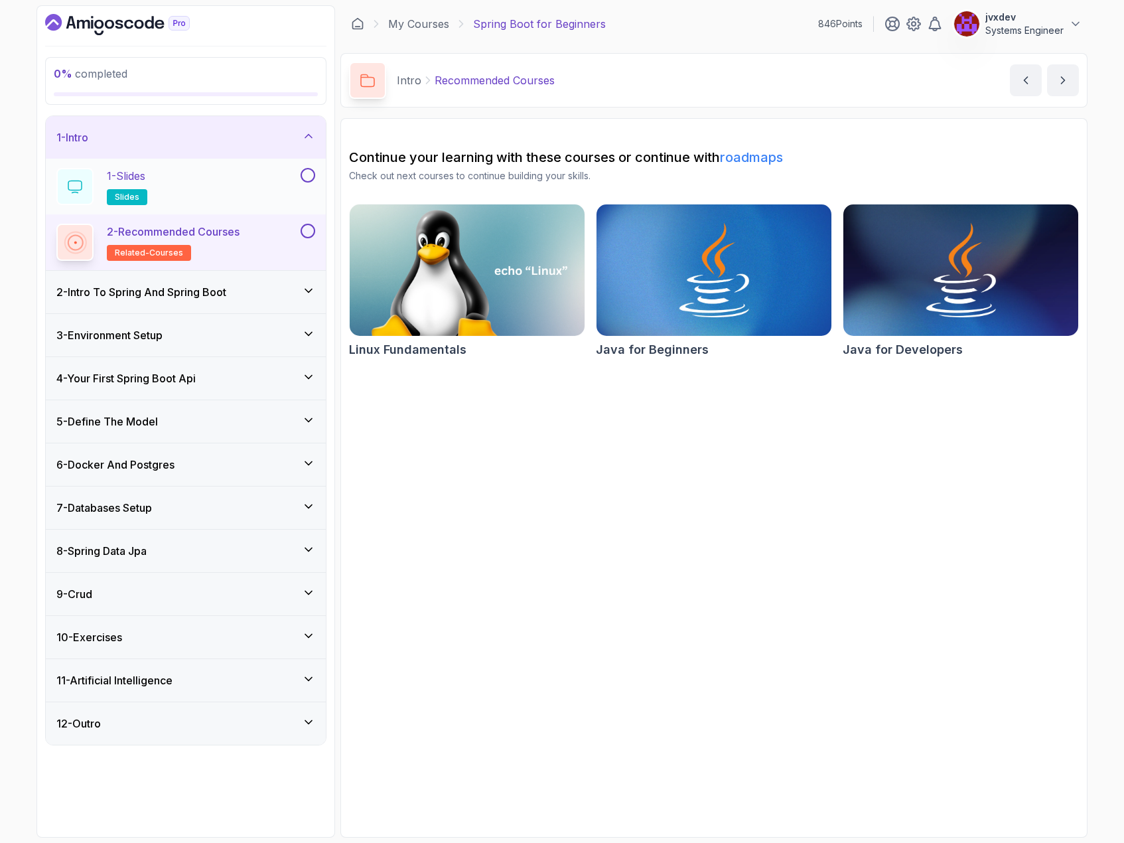
click at [297, 178] on div "1 - Slides slides" at bounding box center [177, 186] width 242 height 37
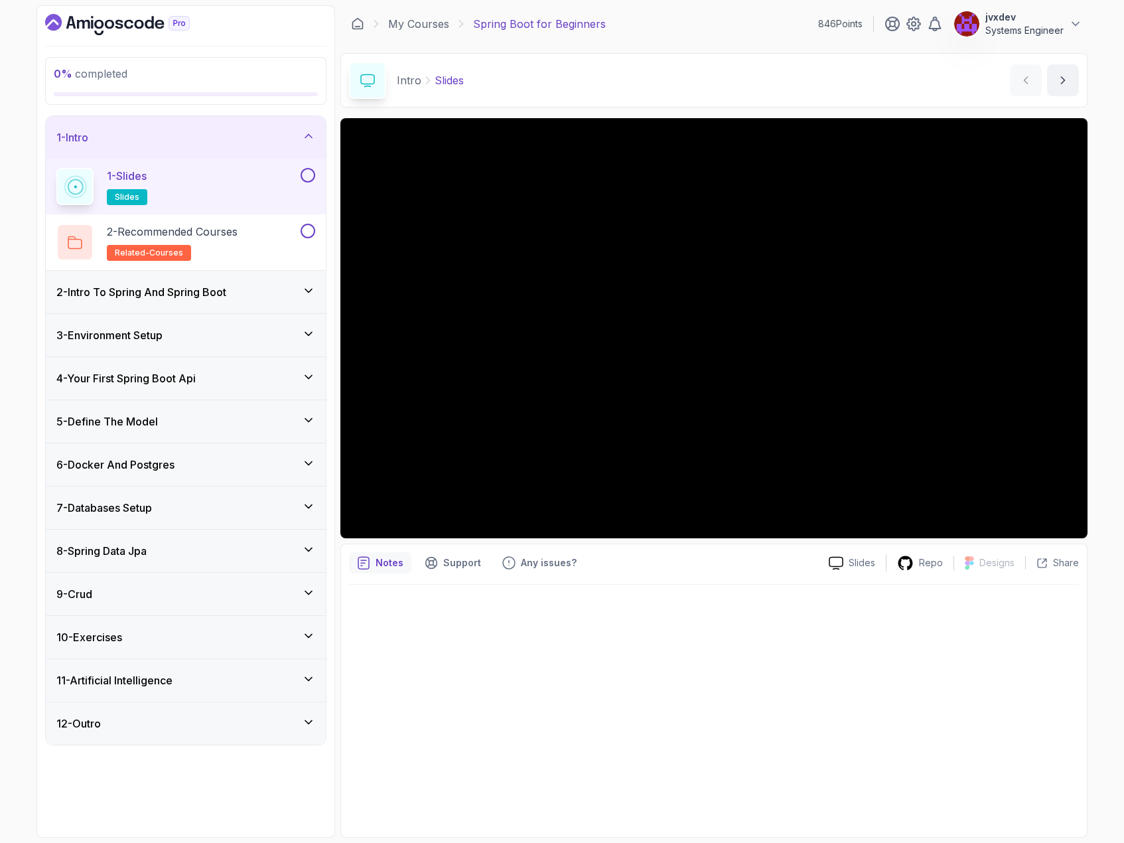
click at [310, 186] on button "1 - Slides slides" at bounding box center [185, 186] width 259 height 37
click at [311, 173] on button at bounding box center [308, 175] width 15 height 15
click at [281, 220] on div "2 - Recommended Courses related-courses" at bounding box center [186, 242] width 280 height 56
click at [278, 239] on div "2 - Recommended Courses related-courses" at bounding box center [177, 242] width 242 height 37
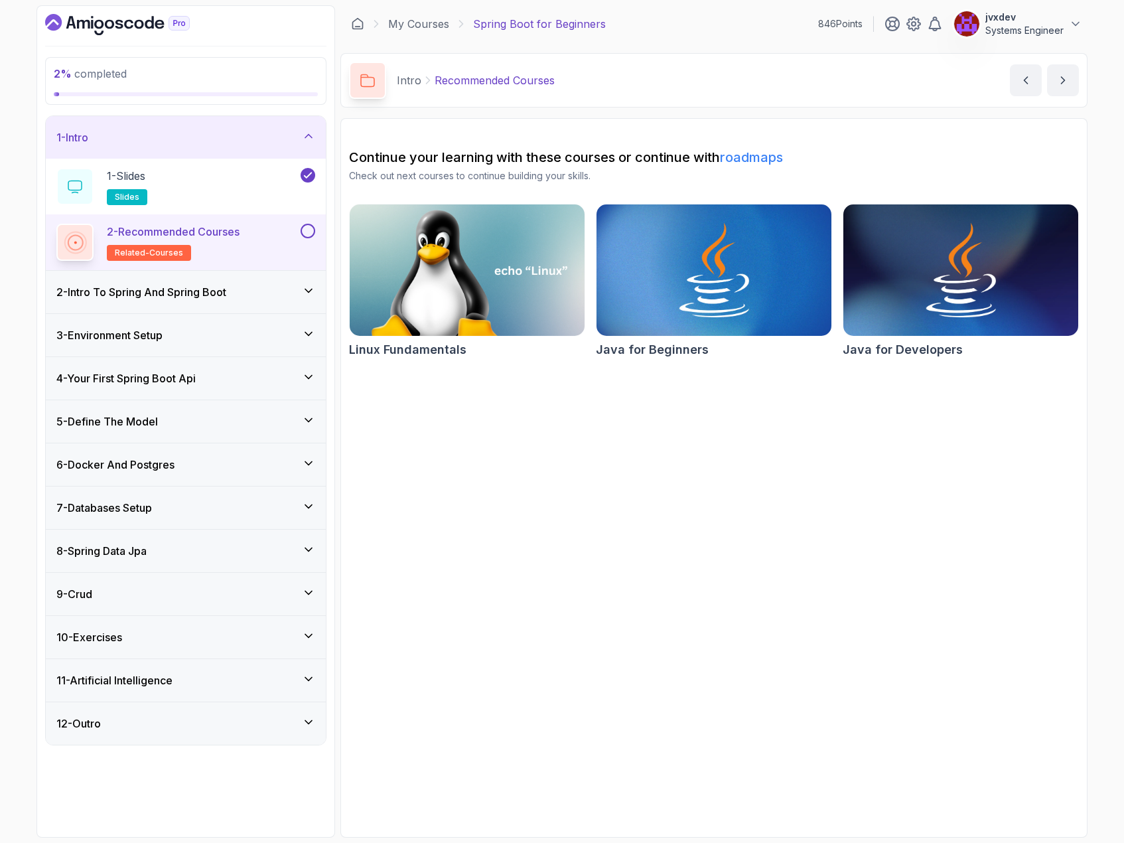
click at [305, 232] on button at bounding box center [308, 231] width 15 height 15
click at [248, 289] on div "2 - Intro To Spring And Spring Boot" at bounding box center [185, 292] width 259 height 16
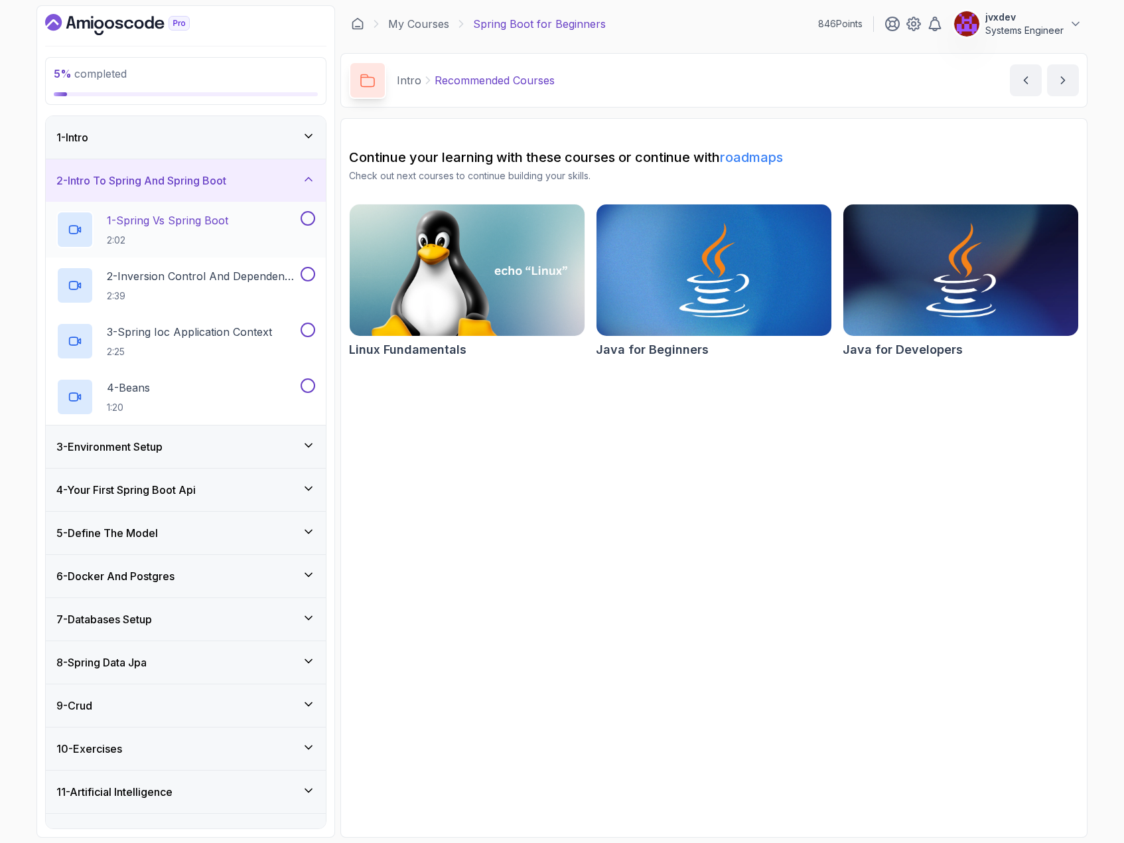
click at [253, 218] on div "1 - Spring Vs Spring Boot 2:02" at bounding box center [177, 229] width 242 height 37
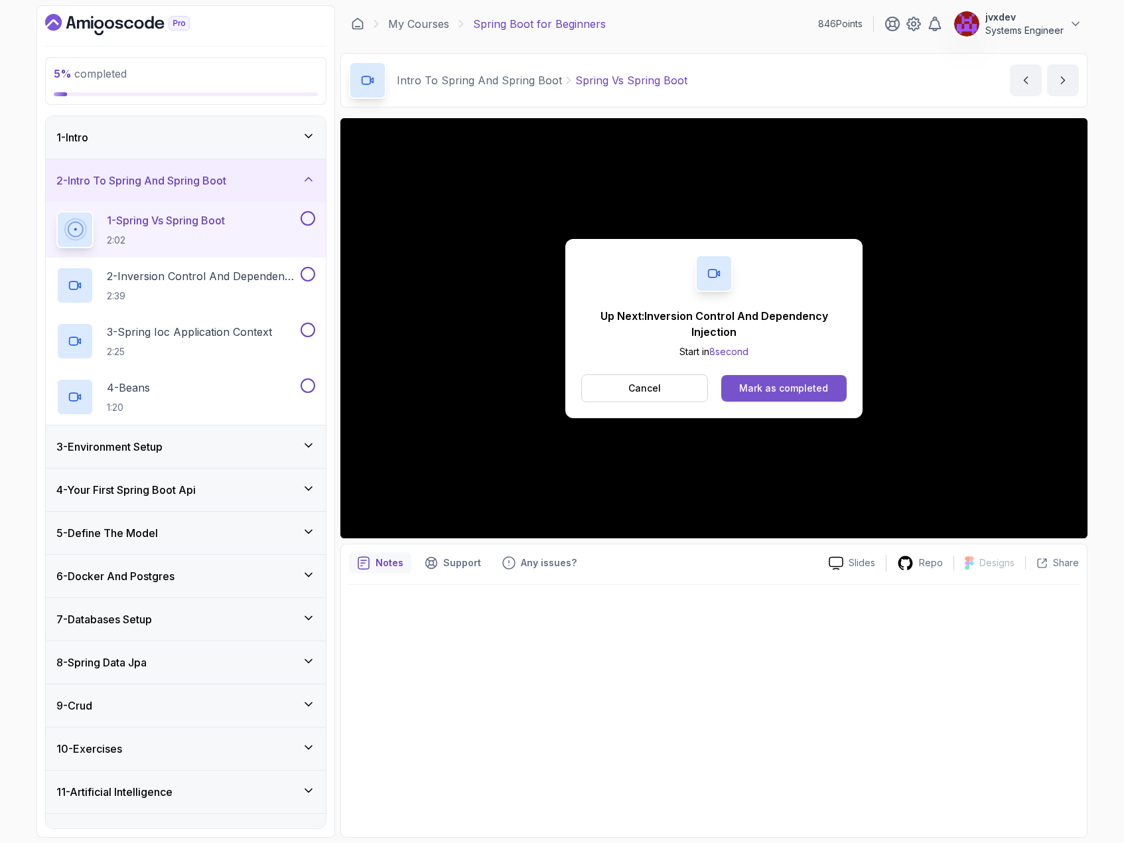
click at [781, 382] on div "Mark as completed" at bounding box center [783, 388] width 89 height 13
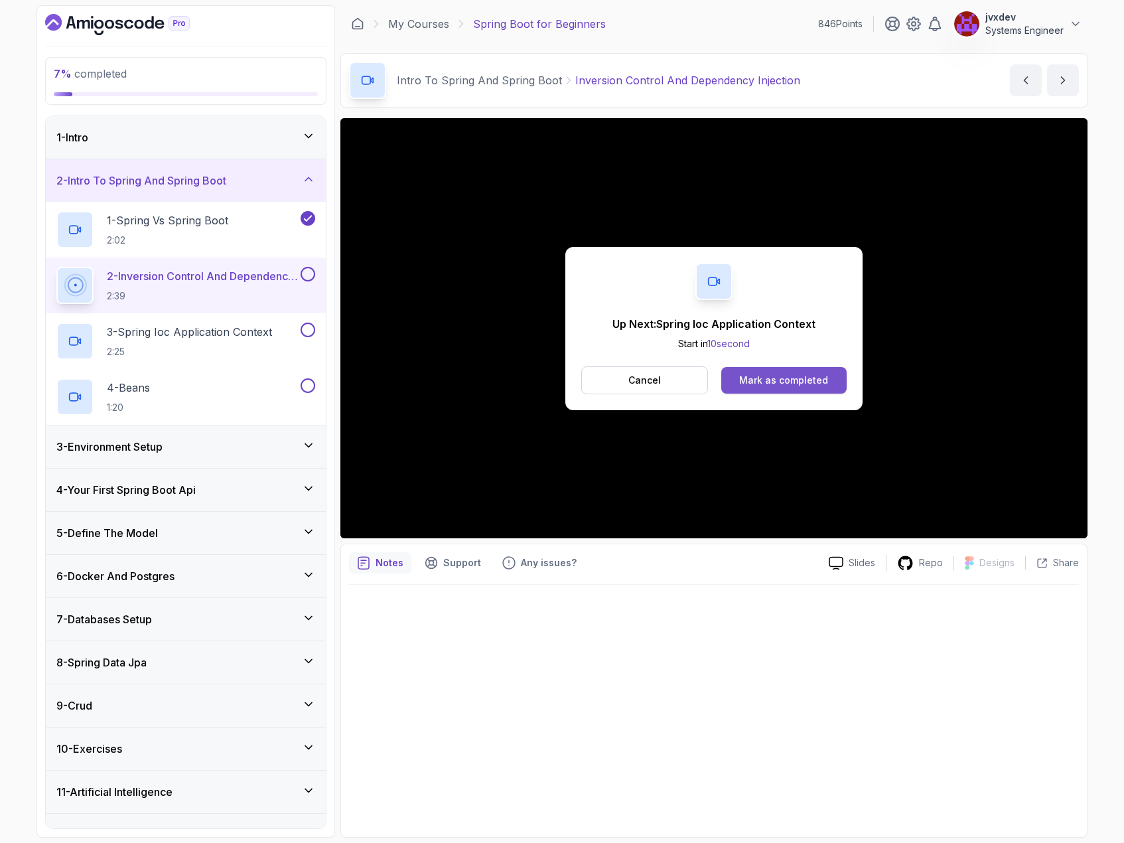
click at [827, 381] on button "Mark as completed" at bounding box center [784, 380] width 125 height 27
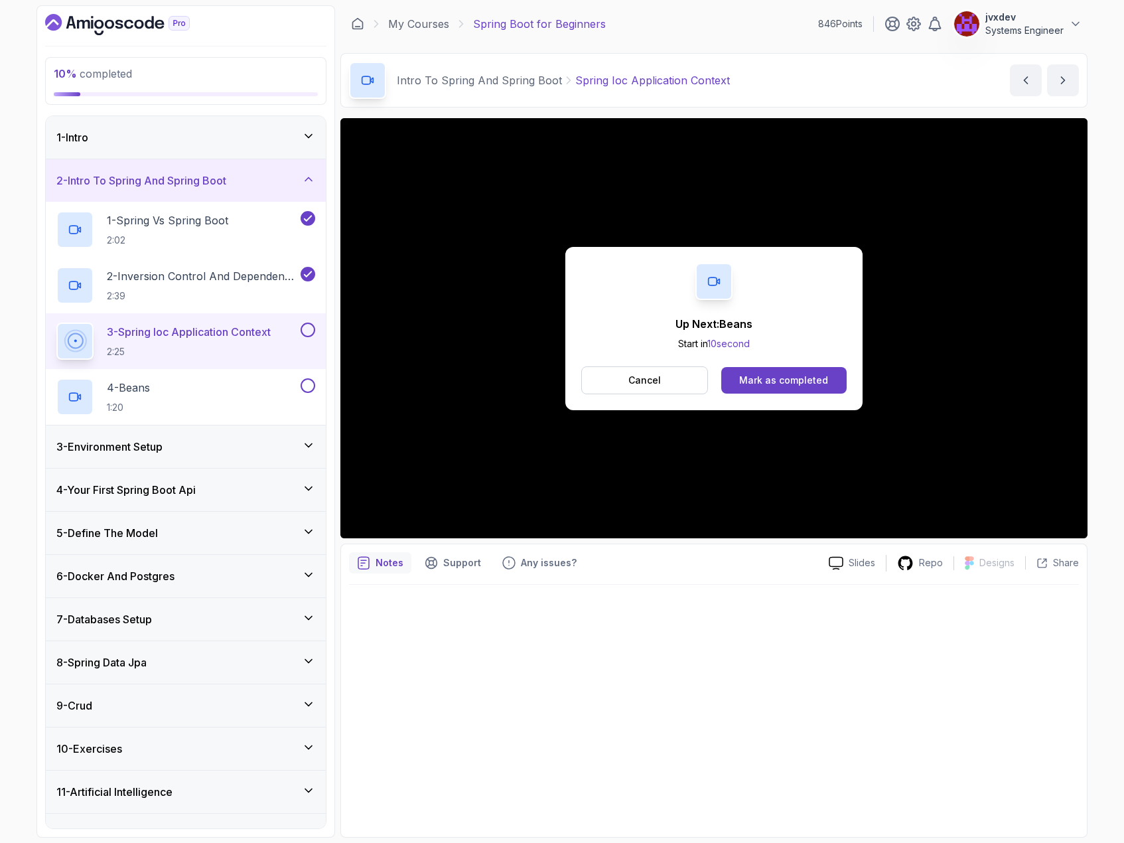
click at [817, 365] on div "Up Next: Beans Start in 10 second Cancel Mark as completed" at bounding box center [714, 328] width 297 height 163
click at [814, 376] on div "Mark as completed" at bounding box center [783, 380] width 89 height 13
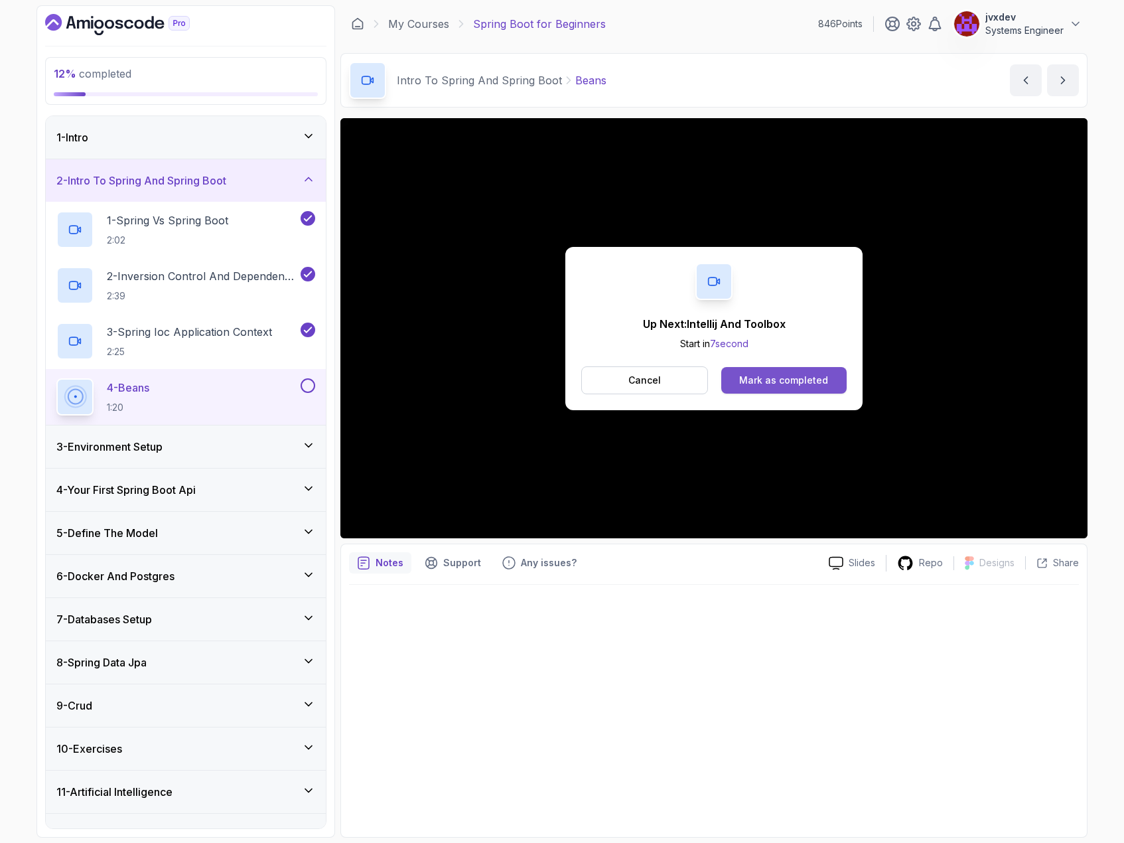
click at [774, 374] on div "Mark as completed" at bounding box center [783, 380] width 89 height 13
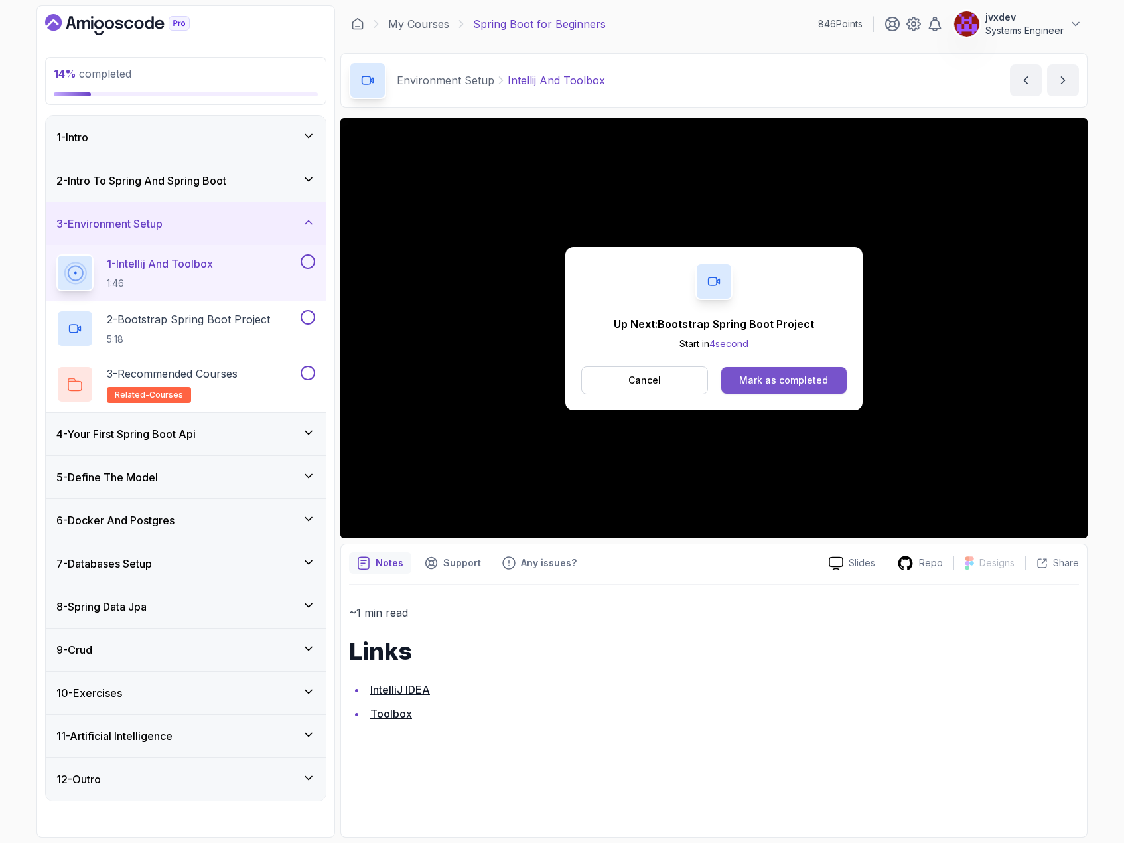
click at [791, 384] on div "Mark as completed" at bounding box center [783, 380] width 89 height 13
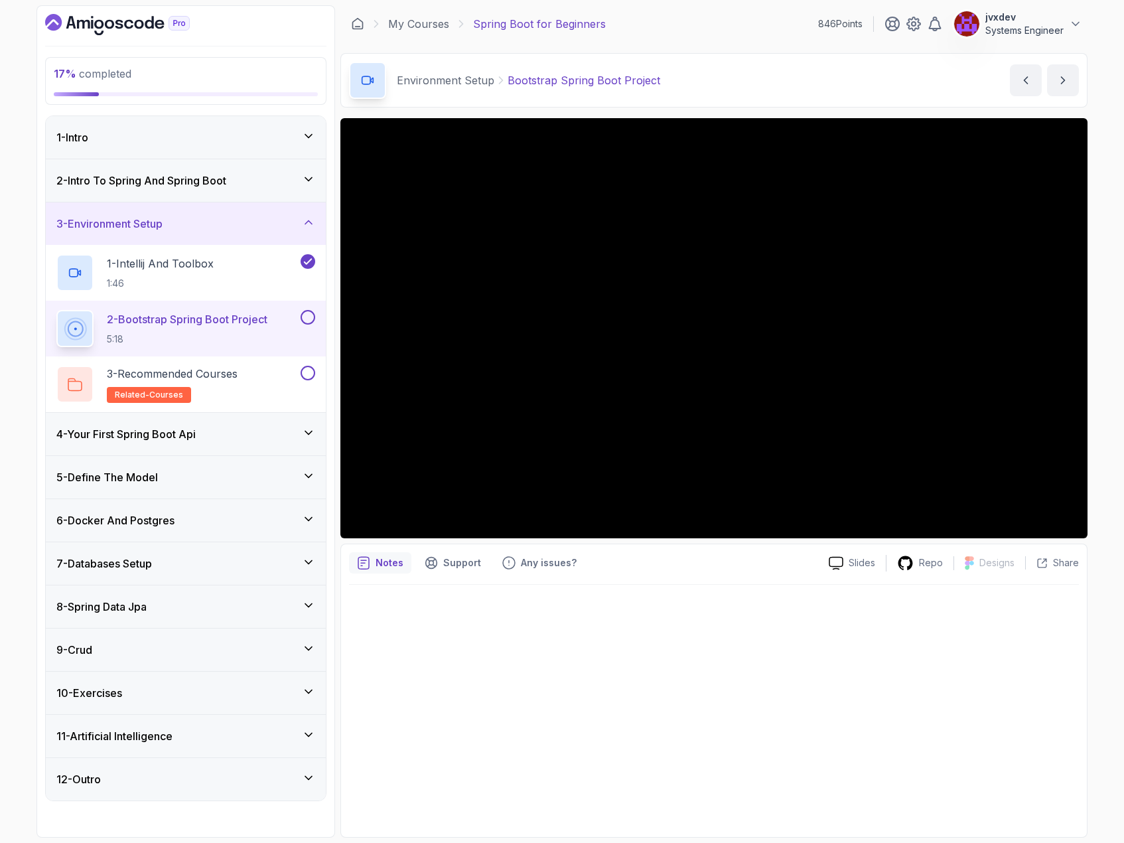
click at [311, 647] on icon at bounding box center [308, 648] width 13 height 13
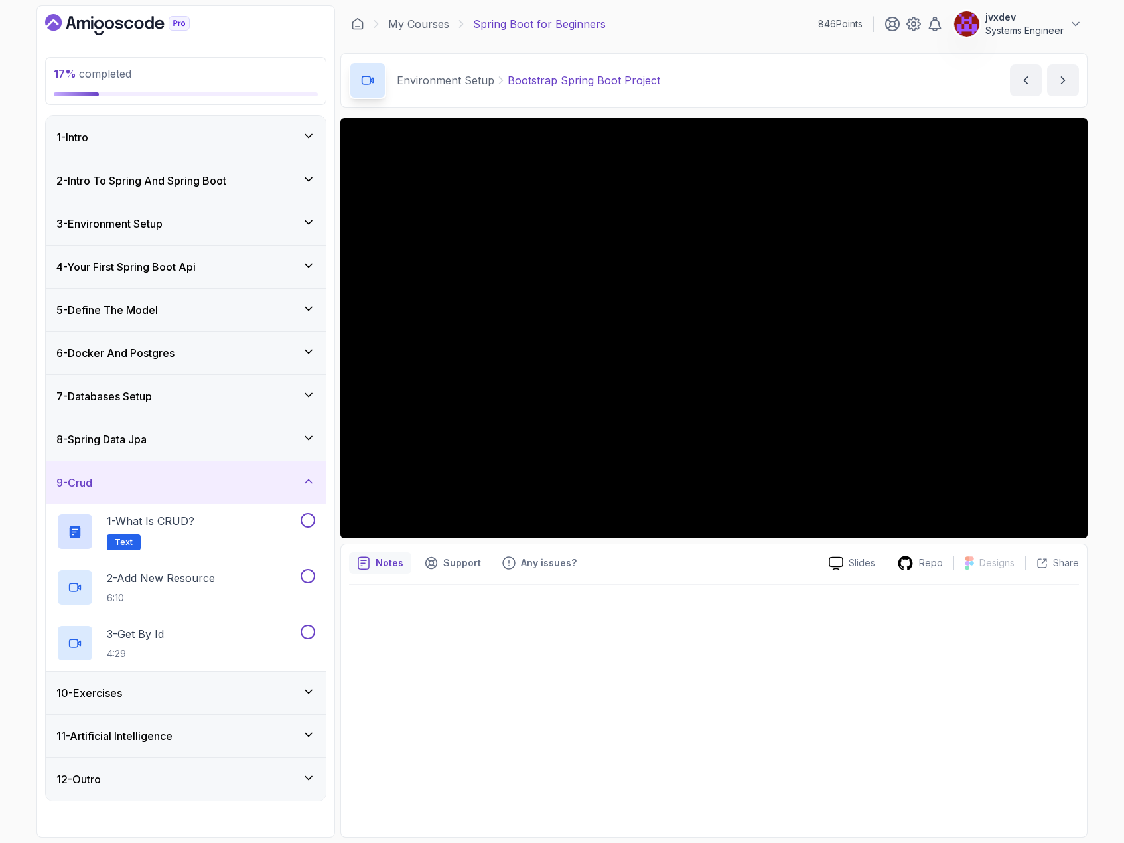
click at [307, 436] on icon at bounding box center [308, 437] width 13 height 13
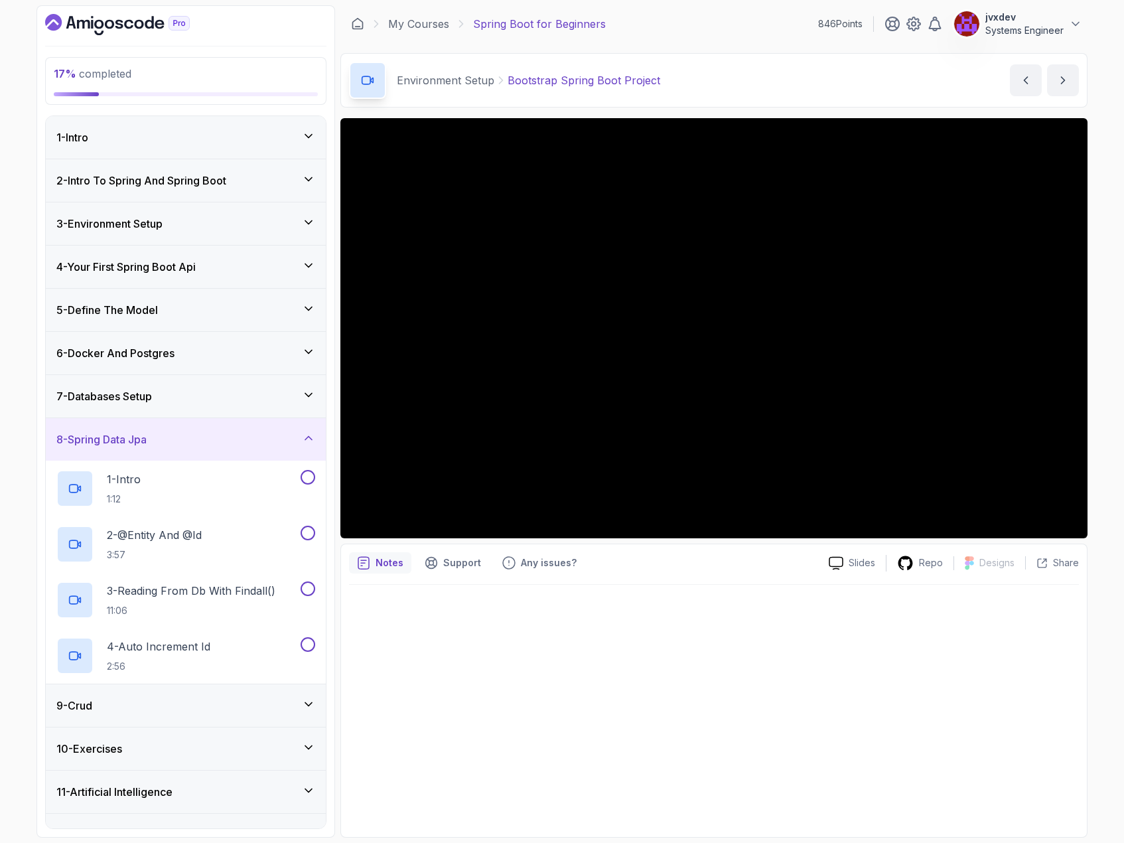
click at [311, 749] on icon at bounding box center [308, 747] width 13 height 13
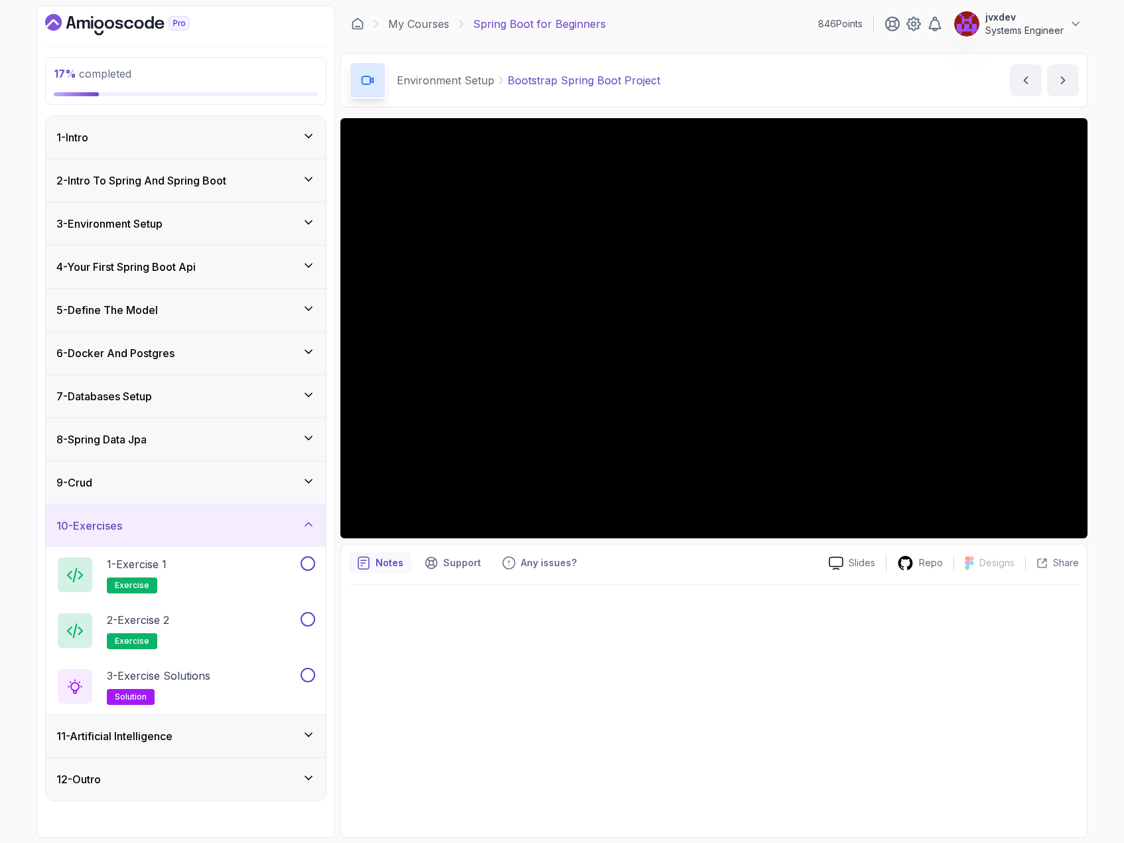
click at [307, 736] on icon at bounding box center [308, 734] width 13 height 13
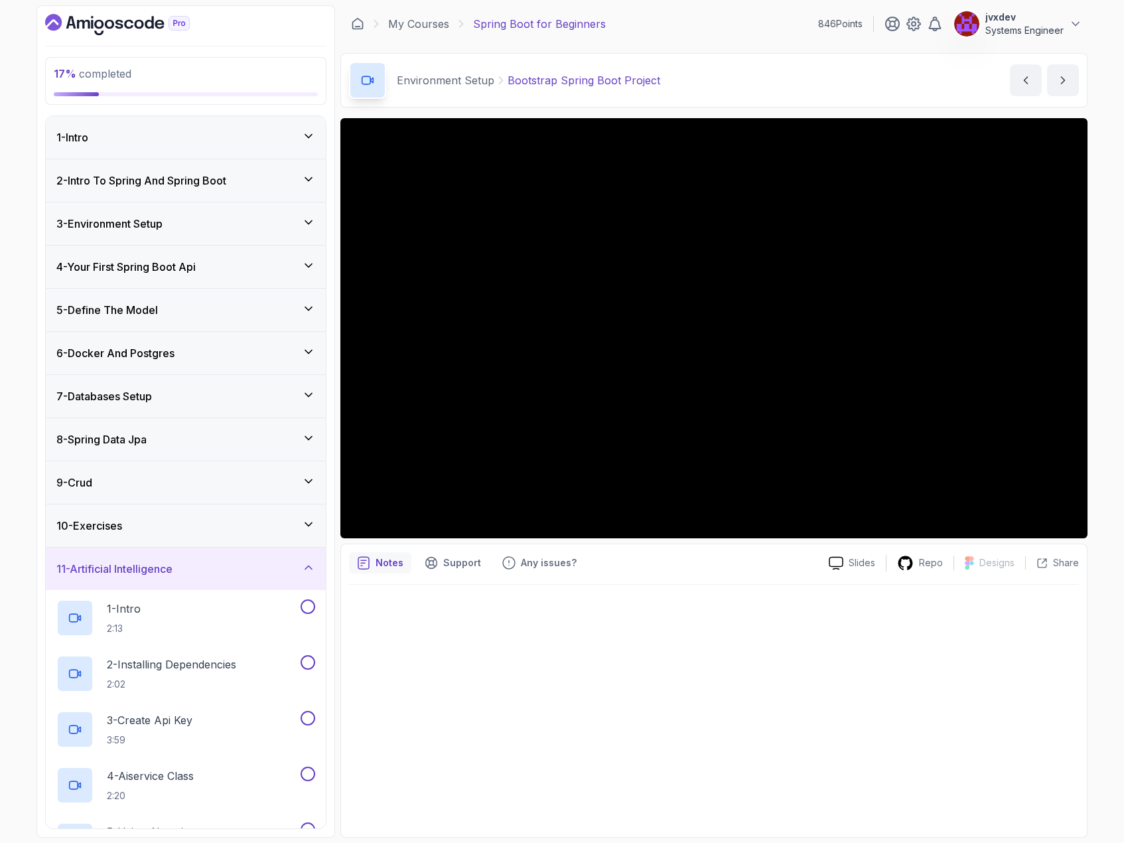
click at [307, 562] on icon at bounding box center [308, 567] width 13 height 13
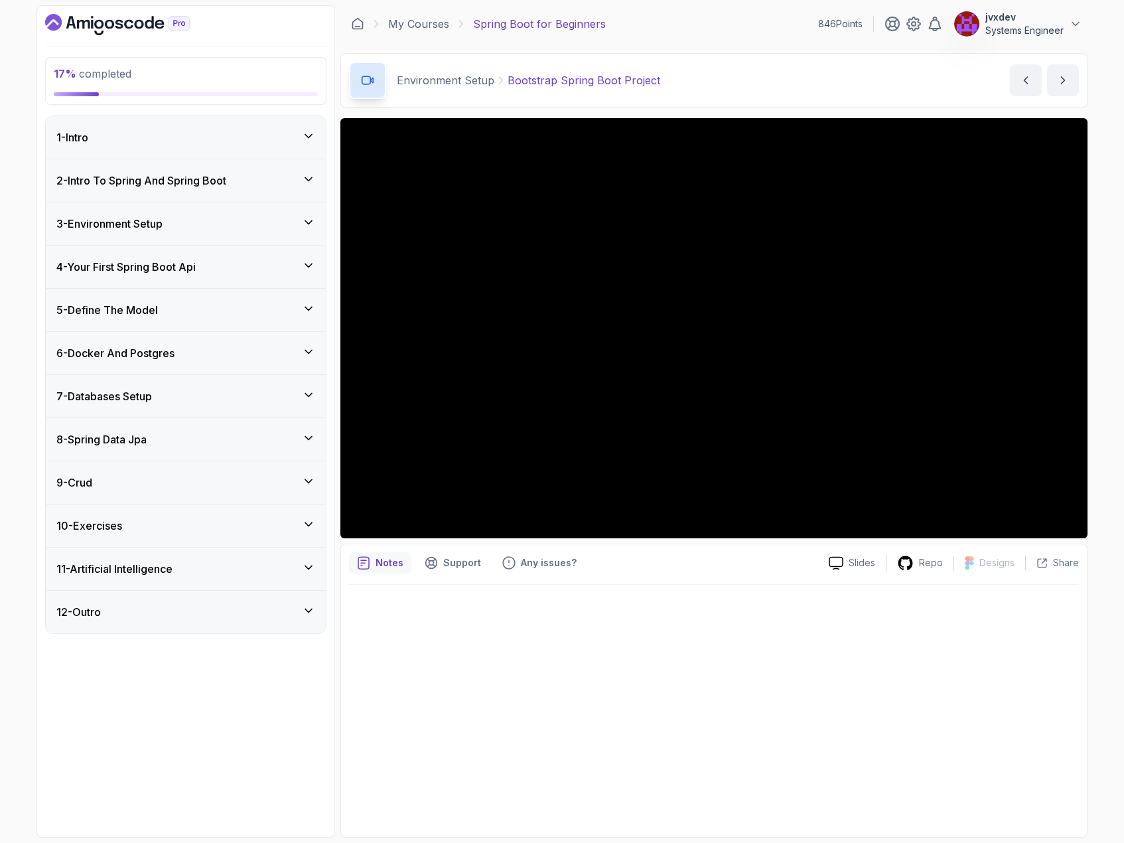
click at [309, 350] on icon at bounding box center [308, 351] width 13 height 13
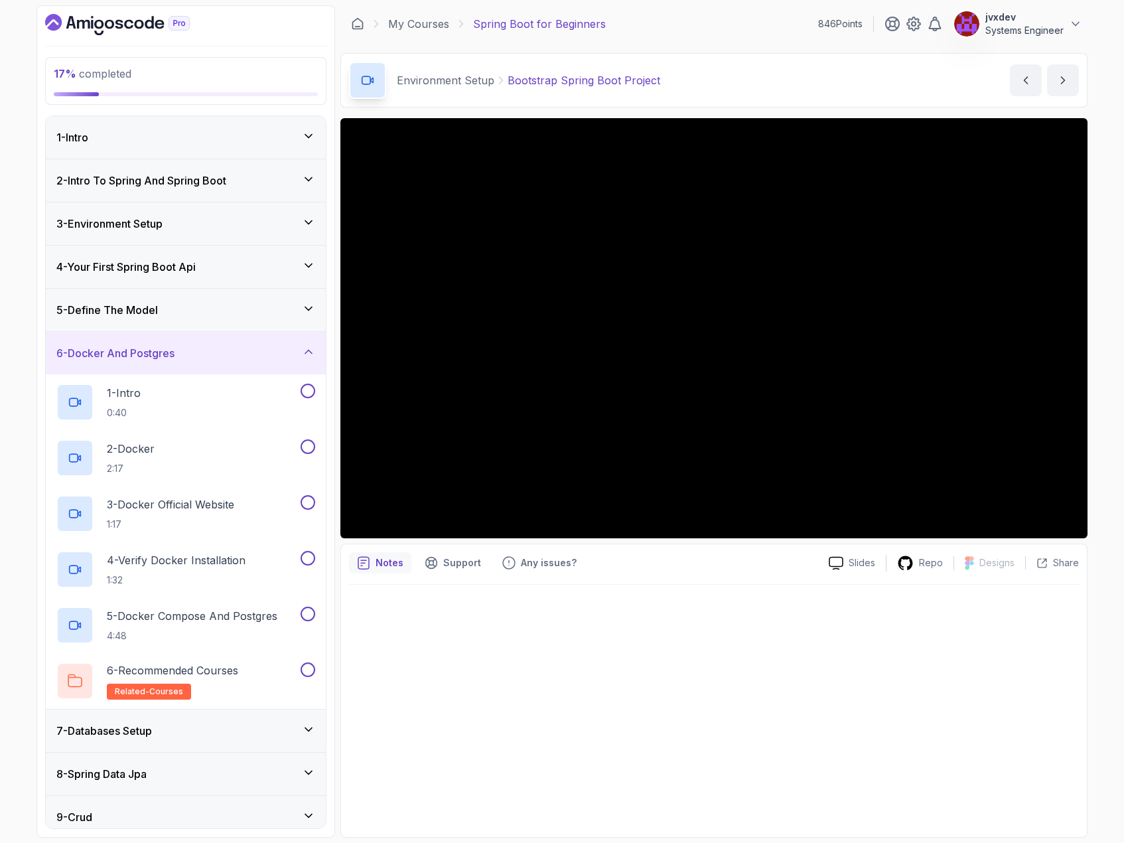
click at [309, 350] on icon at bounding box center [308, 351] width 13 height 13
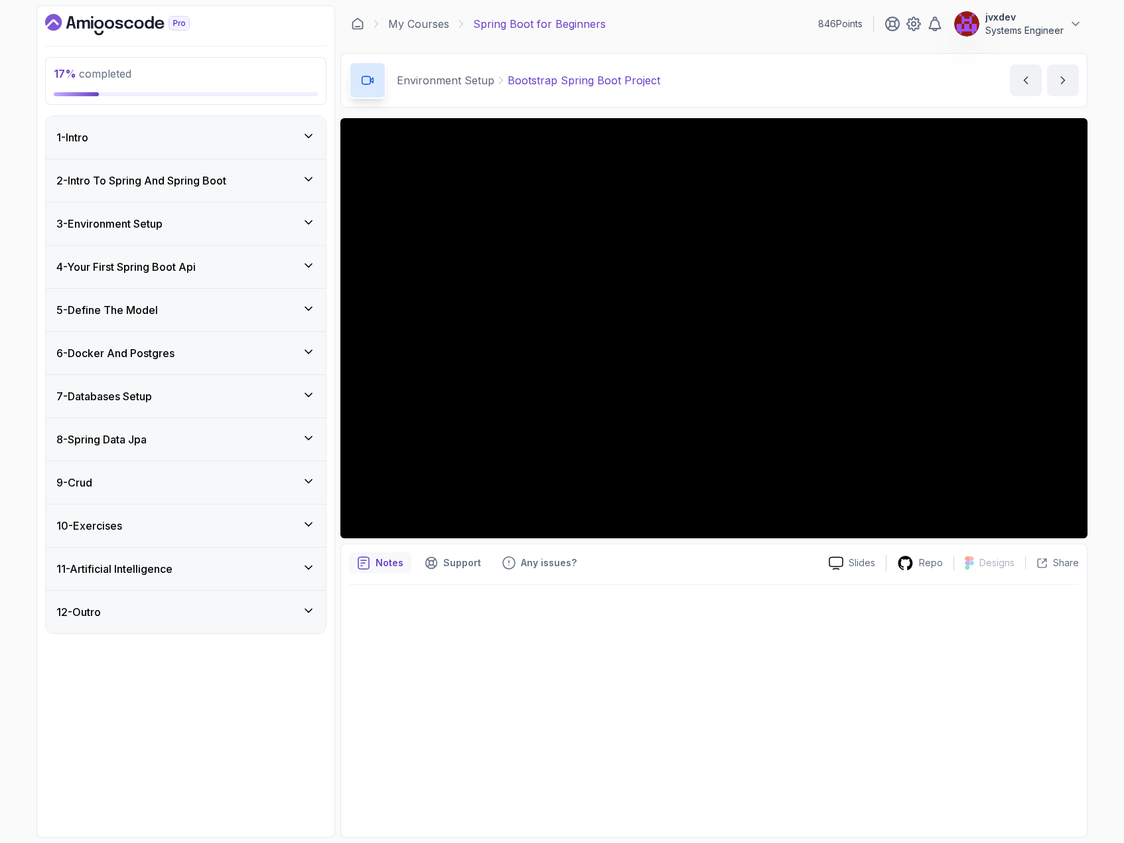
click at [306, 222] on icon at bounding box center [308, 222] width 13 height 13
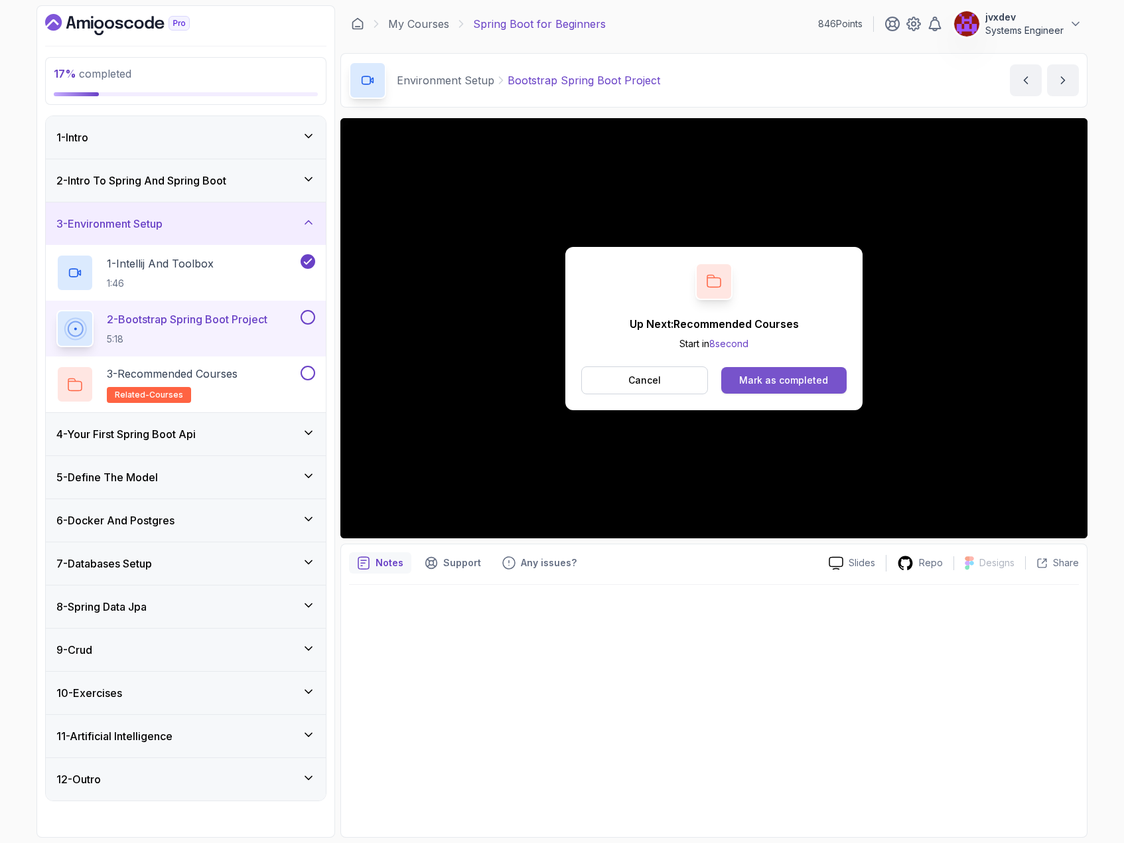
click at [810, 384] on div "Mark as completed" at bounding box center [783, 380] width 89 height 13
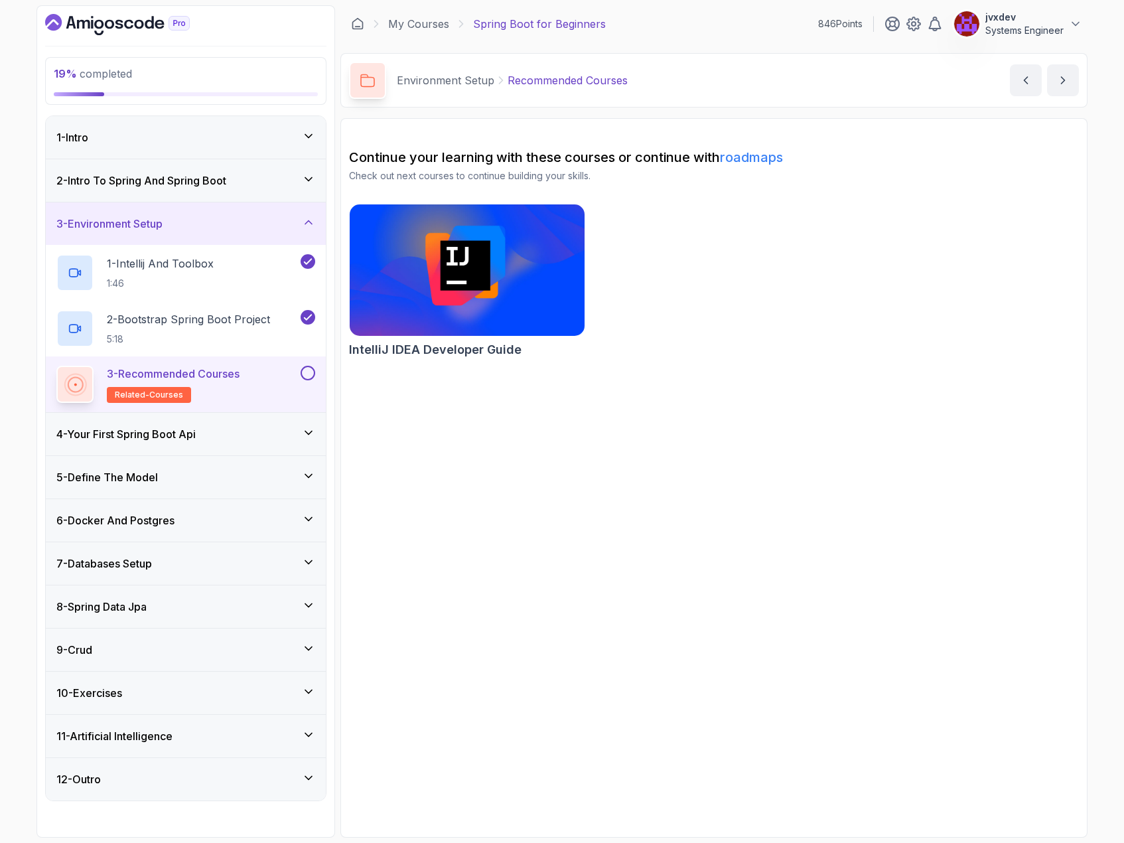
click at [300, 366] on div at bounding box center [306, 373] width 17 height 15
click at [302, 376] on button at bounding box center [308, 373] width 15 height 15
click at [247, 435] on div "4 - Your First Spring Boot Api" at bounding box center [185, 434] width 259 height 16
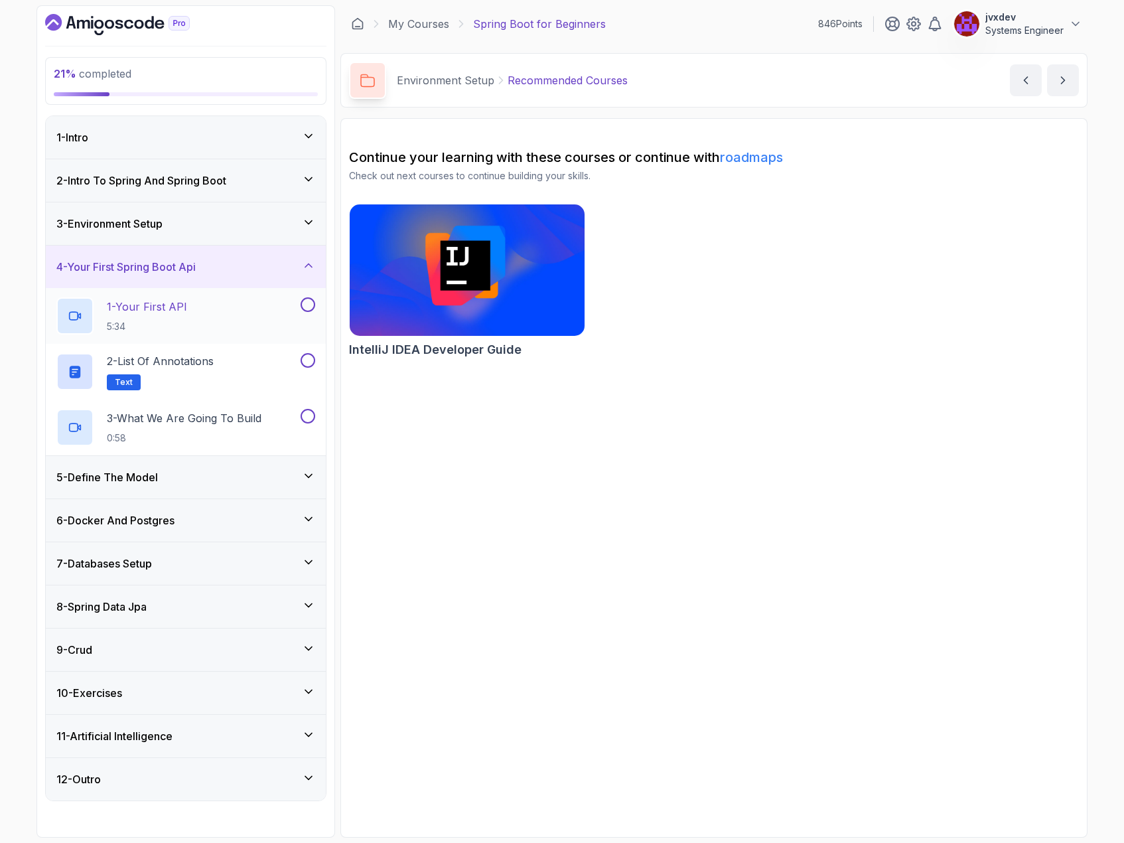
click at [238, 311] on div "1 - Your First API 5:34" at bounding box center [177, 315] width 242 height 37
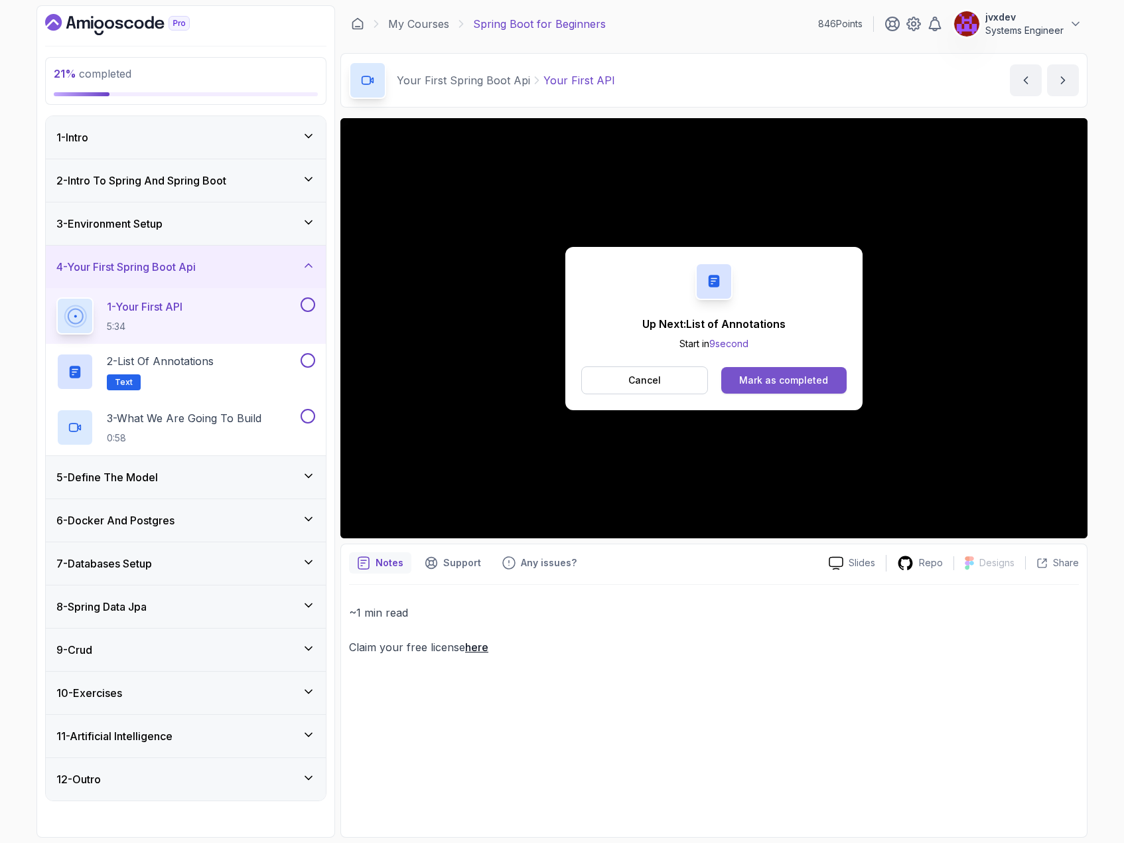
click at [824, 376] on div "Mark as completed" at bounding box center [783, 380] width 89 height 13
